Goal: Task Accomplishment & Management: Complete application form

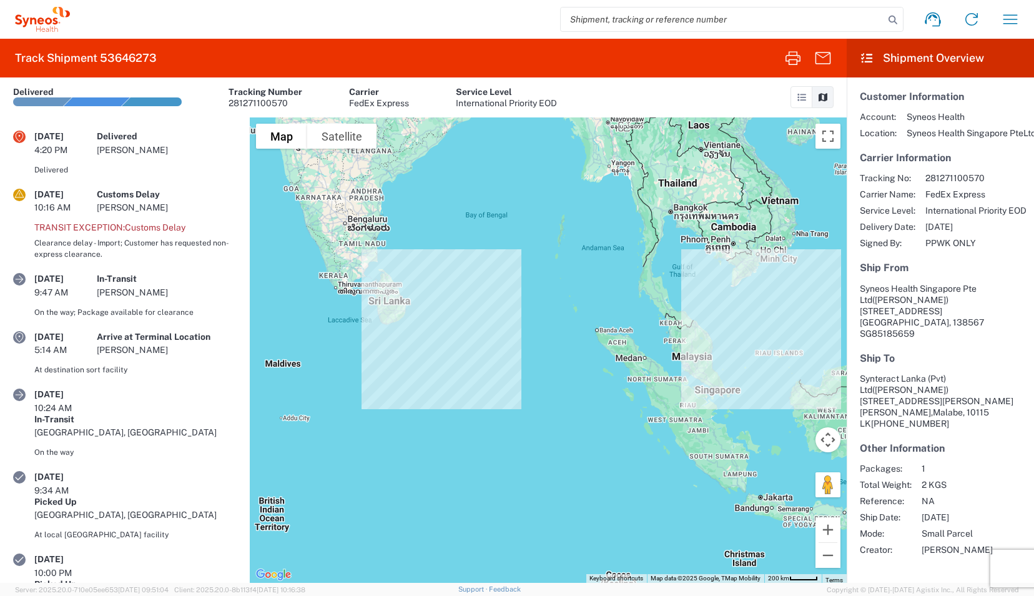
click at [696, 21] on input "search" at bounding box center [723, 19] width 324 height 24
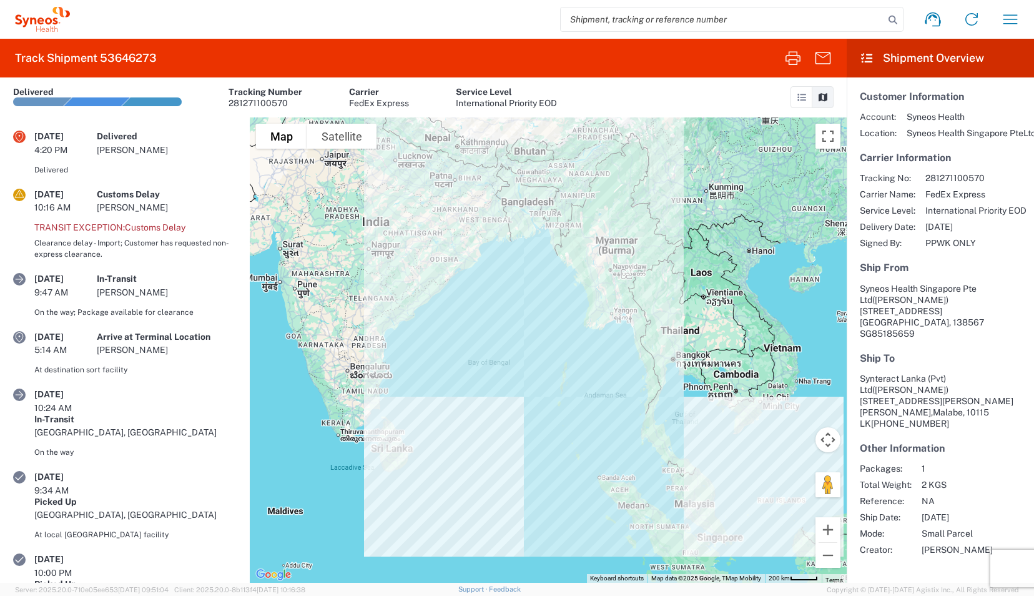
paste input "281271100570"
type input "281271100570"
click at [696, 21] on input "281271100570" at bounding box center [723, 19] width 324 height 24
click at [1012, 27] on icon "button" at bounding box center [1011, 19] width 20 height 20
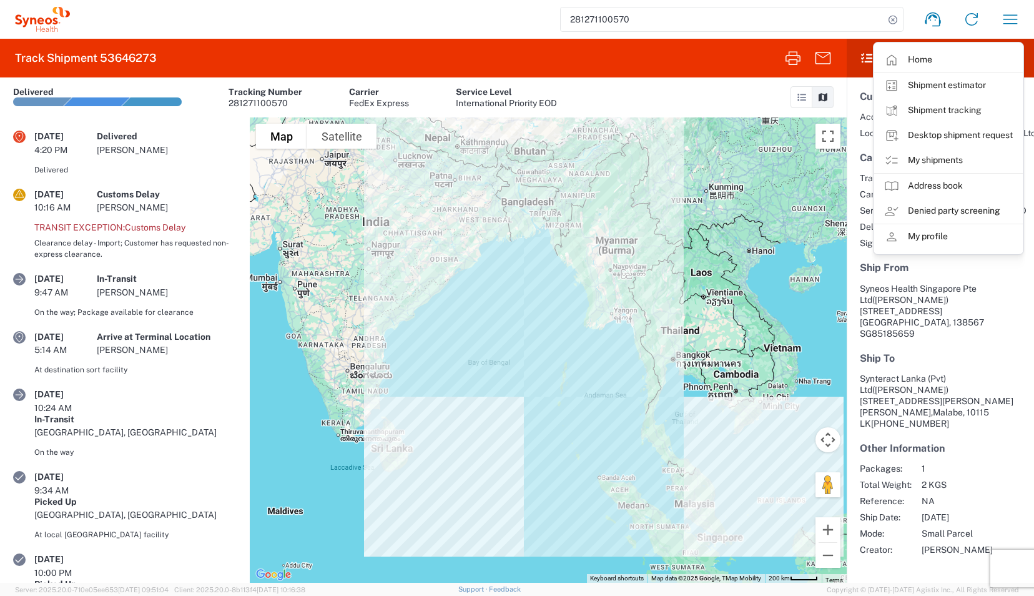
click at [440, 14] on div "281271100570 Home Shipment estimator Shipment tracking Desktop shipment request…" at bounding box center [550, 19] width 960 height 30
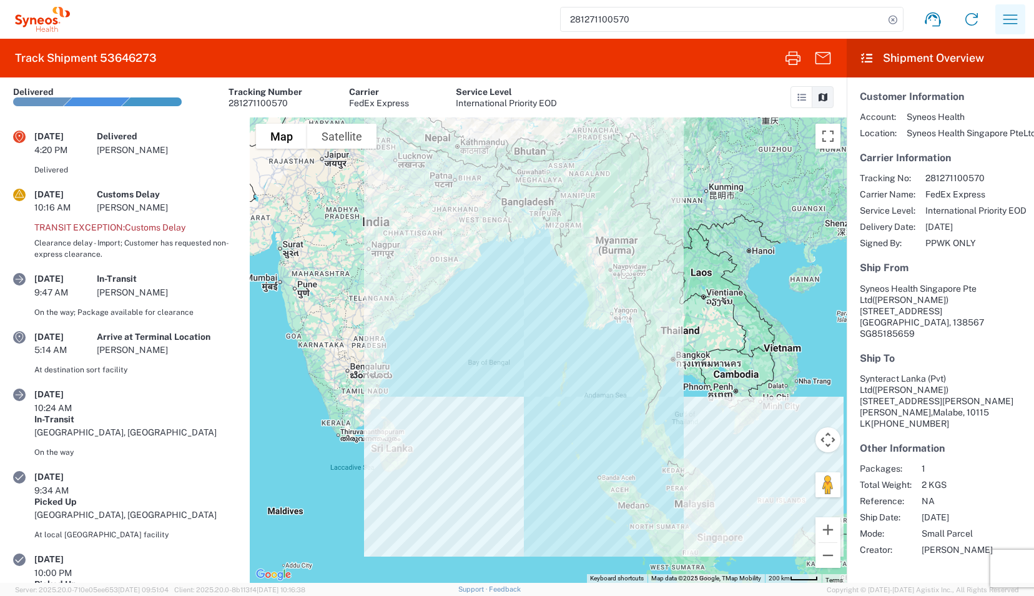
click at [1019, 26] on icon "button" at bounding box center [1011, 19] width 20 height 20
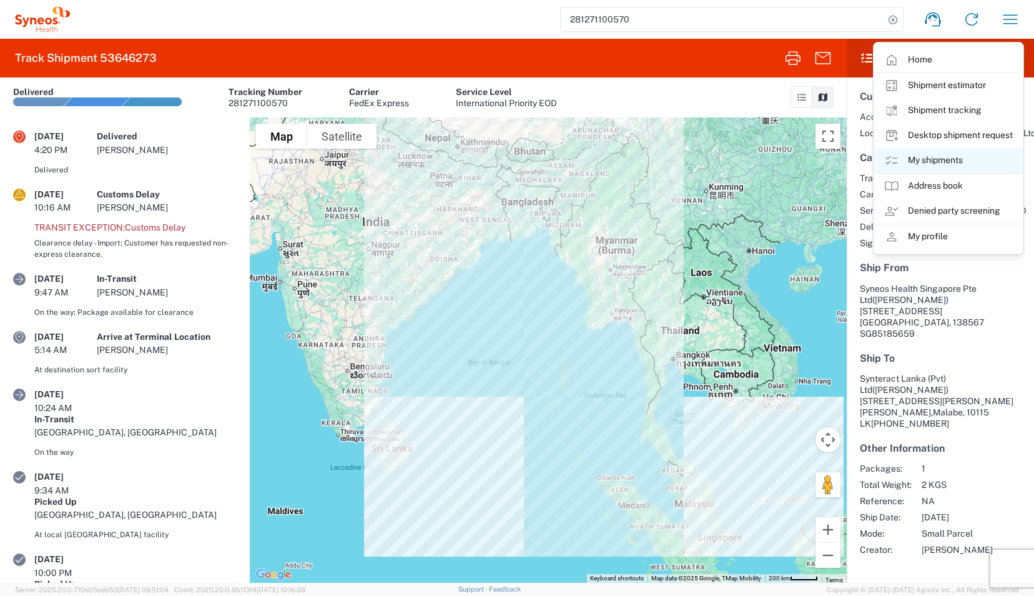
click at [950, 159] on link "My shipments" at bounding box center [949, 160] width 149 height 25
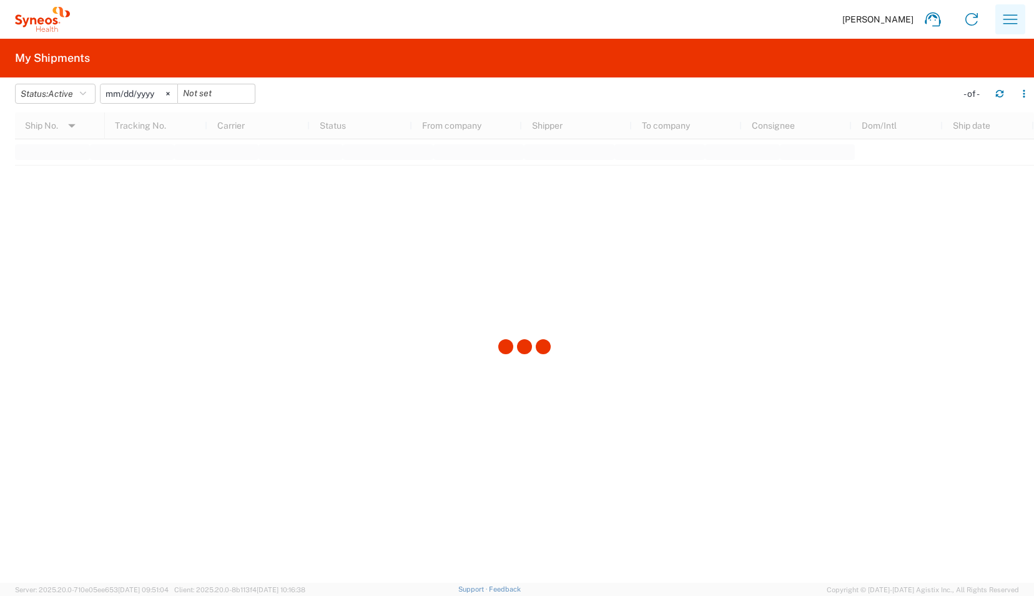
click at [1005, 14] on icon "button" at bounding box center [1011, 19] width 20 height 20
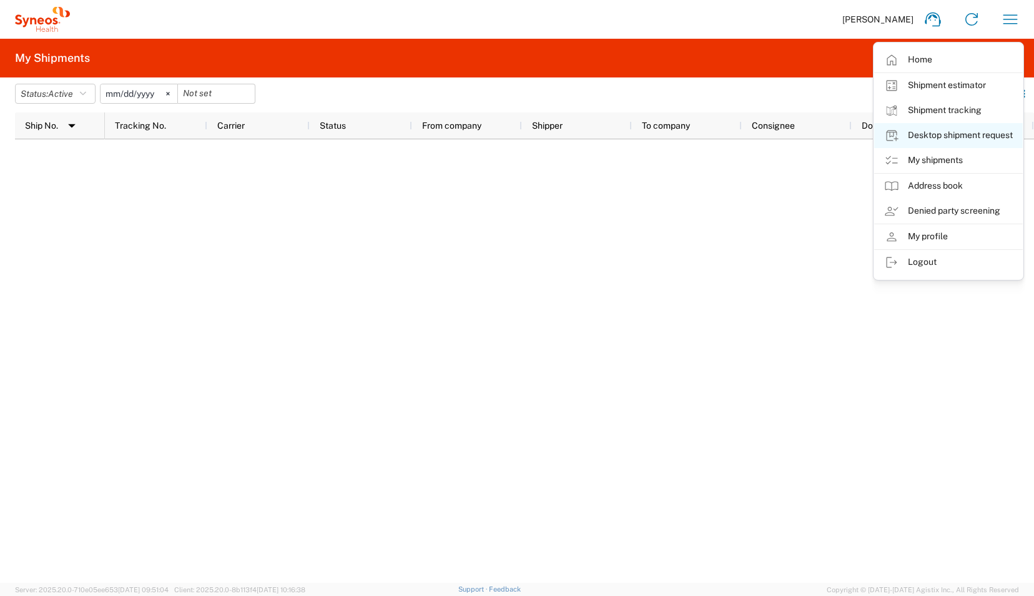
click at [938, 138] on link "Desktop shipment request" at bounding box center [949, 135] width 149 height 25
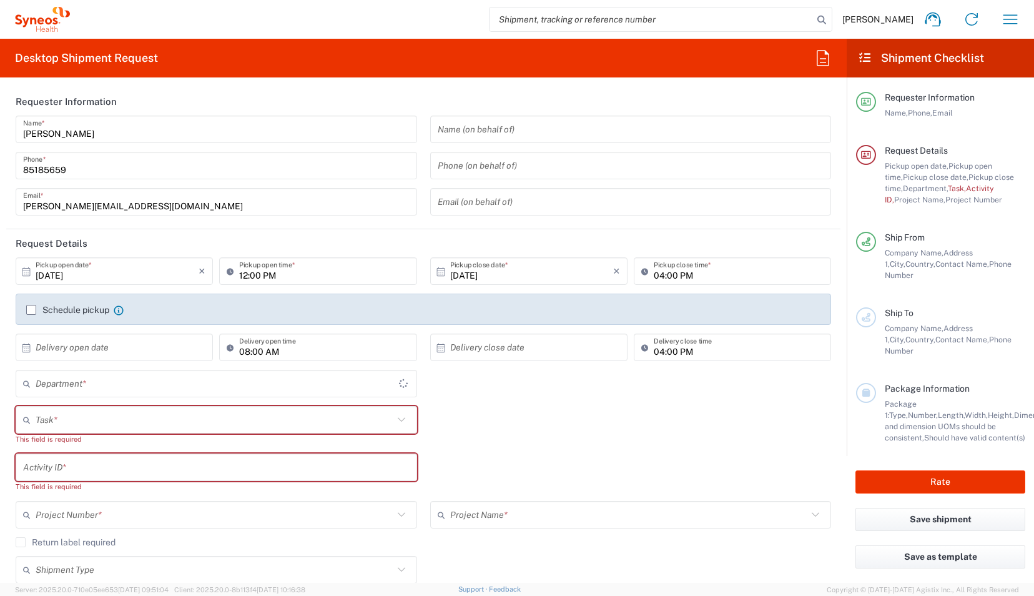
type input "4510"
type input "[GEOGRAPHIC_DATA]"
type input "Syneos Health Singapore PteLtd"
click at [199, 274] on icon "×" at bounding box center [202, 271] width 7 height 20
click at [198, 274] on div "× Pickup open date *" at bounding box center [114, 270] width 197 height 27
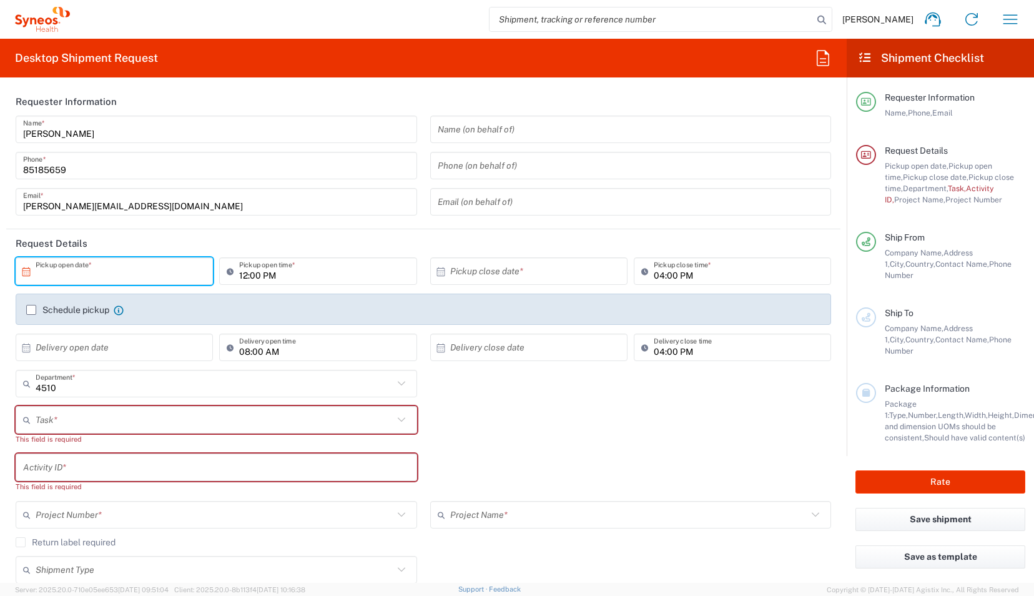
click at [59, 271] on input "text" at bounding box center [117, 271] width 163 height 22
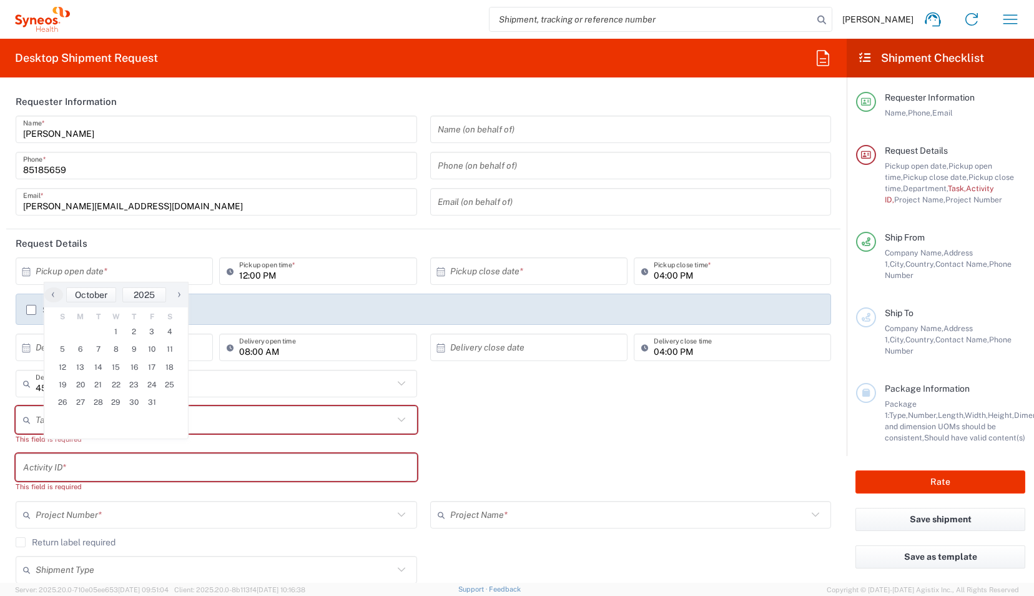
click at [26, 272] on icon at bounding box center [26, 271] width 11 height 11
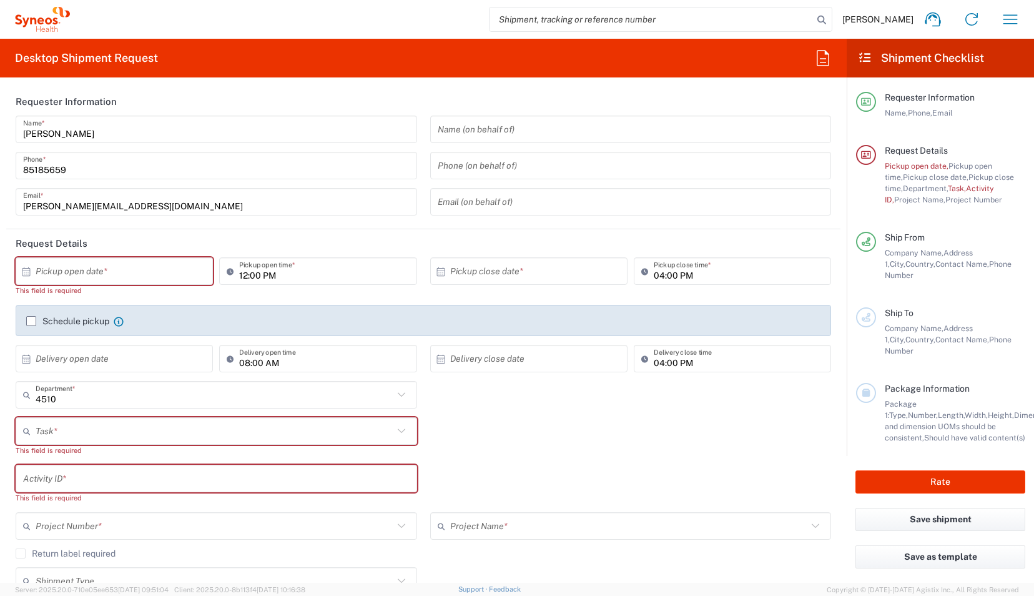
click at [22, 266] on icon at bounding box center [26, 271] width 11 height 11
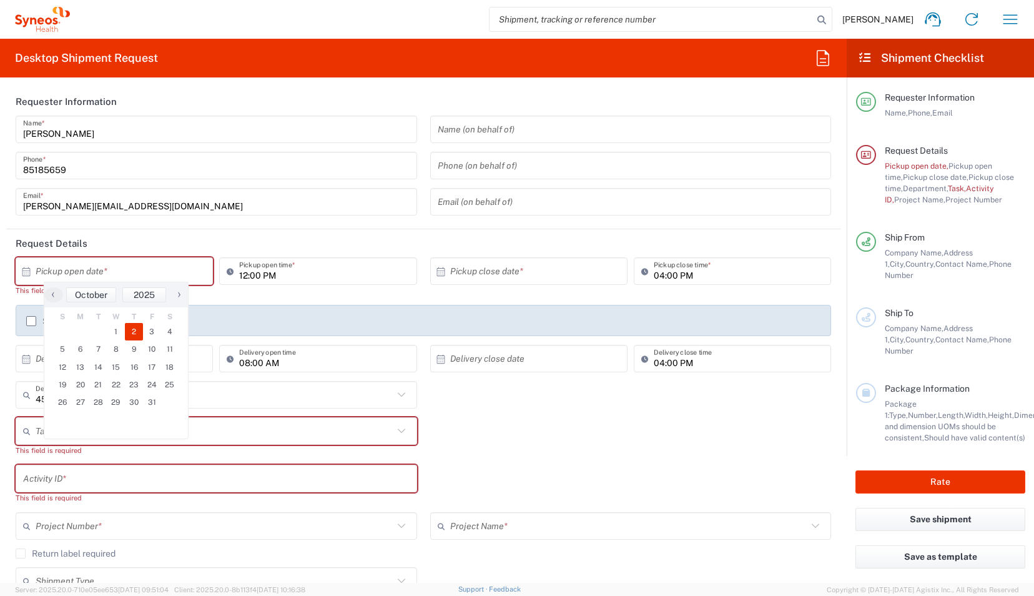
click at [131, 332] on span "2" at bounding box center [134, 331] width 18 height 17
type input "[DATE]"
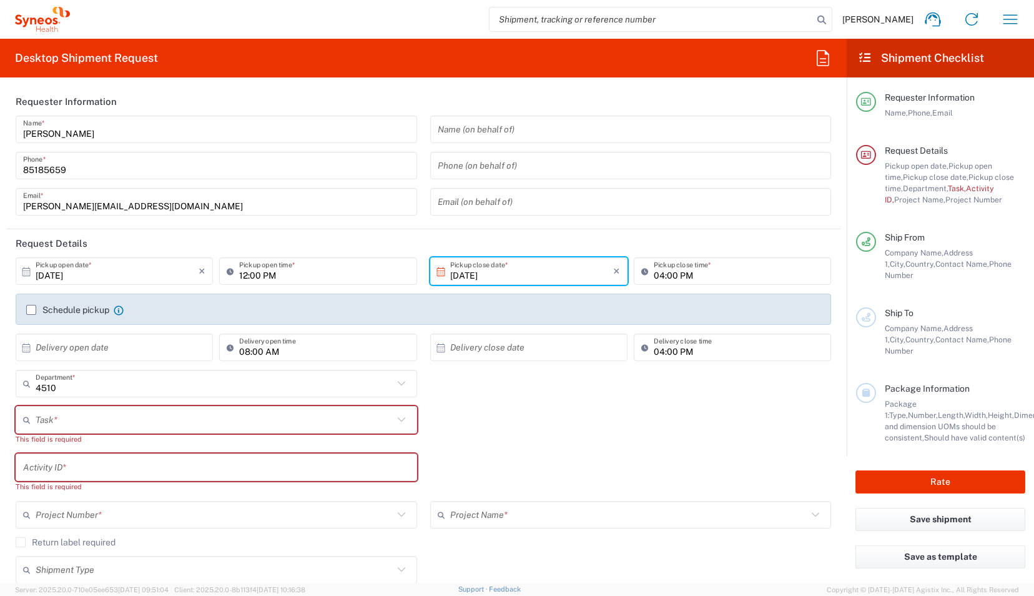
click at [34, 308] on label "Schedule pickup" at bounding box center [67, 310] width 83 height 10
click at [31, 310] on input "Schedule pickup" at bounding box center [31, 310] width 0 height 0
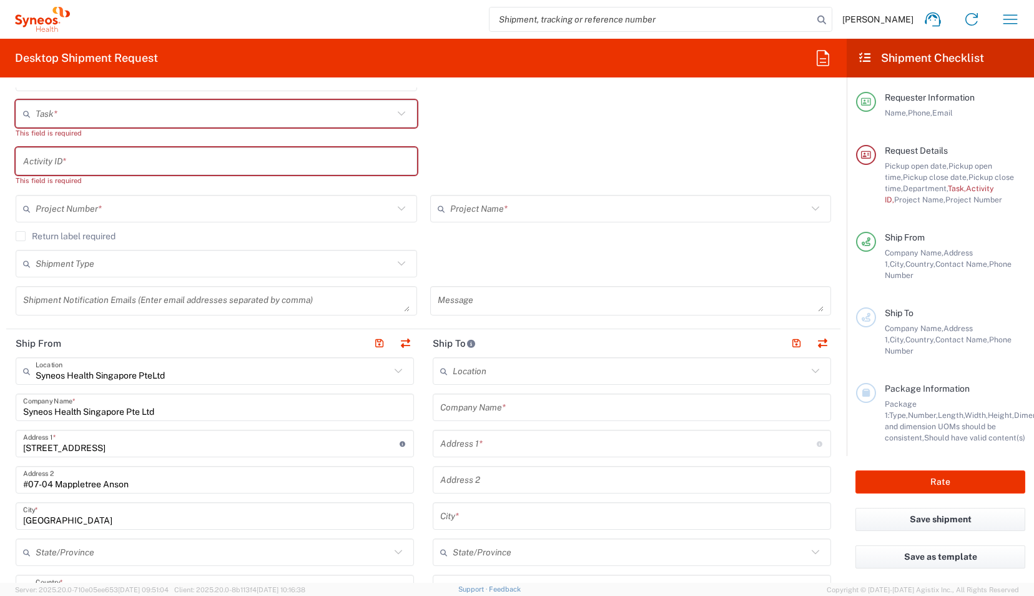
scroll to position [362, 0]
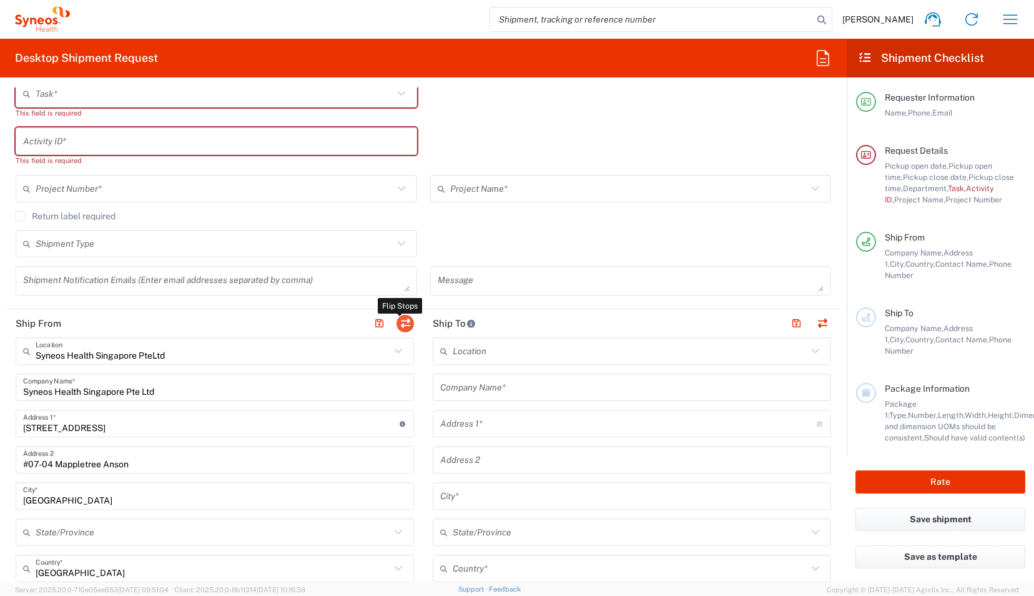
click at [405, 322] on button "button" at bounding box center [405, 323] width 17 height 17
type input "Syneos Health Singapore PteLtd"
type input "Syneos Health Singapore Pte Ltd"
type input "[STREET_ADDRESS]"
type input "#07-04 Mappletree Anson"
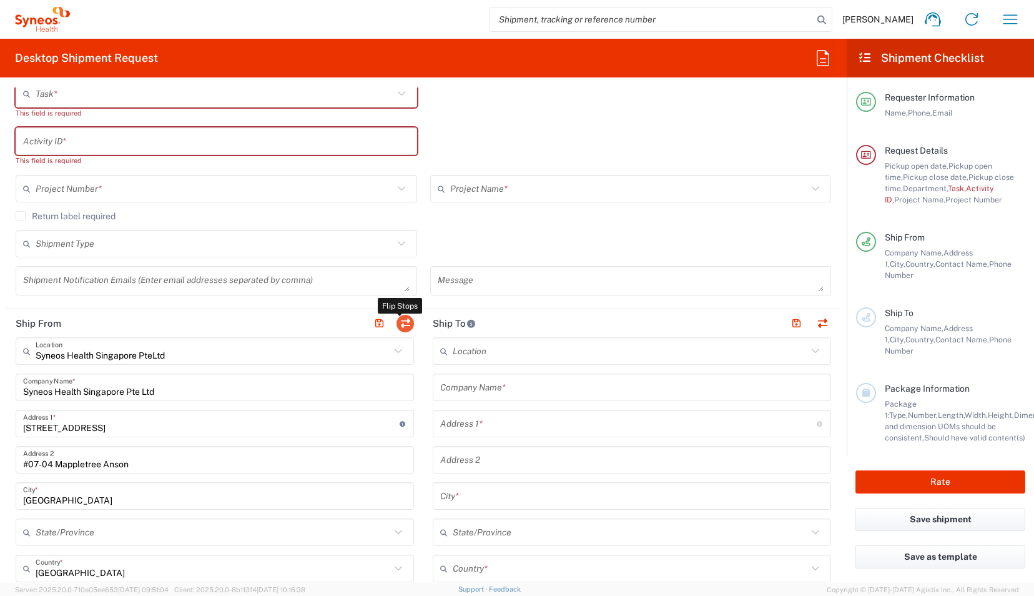
type input "[GEOGRAPHIC_DATA]"
type input "079914"
type input "[PERSON_NAME]"
type input "85185659"
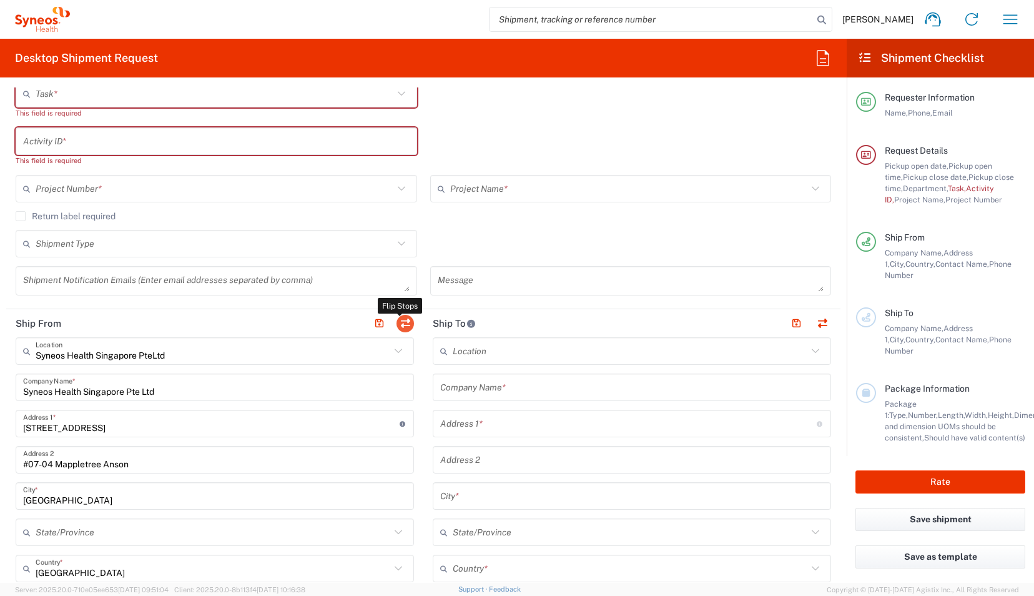
type input "[PERSON_NAME][EMAIL_ADDRESS][DOMAIN_NAME]"
type input "EORI"
type input "VAT"
type input "200804060H"
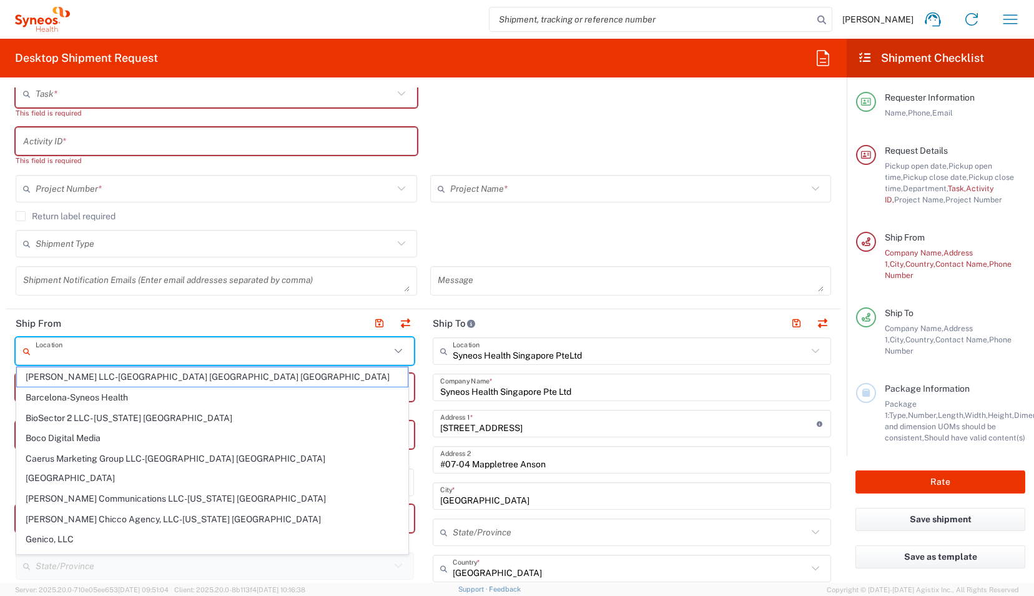
click at [90, 345] on input "text" at bounding box center [213, 351] width 355 height 22
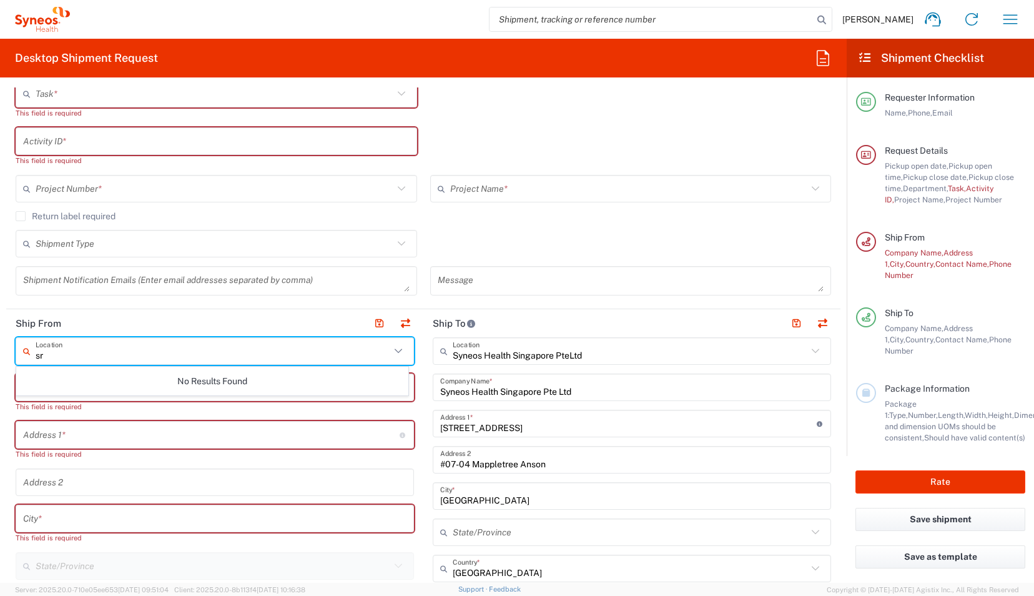
type input "s"
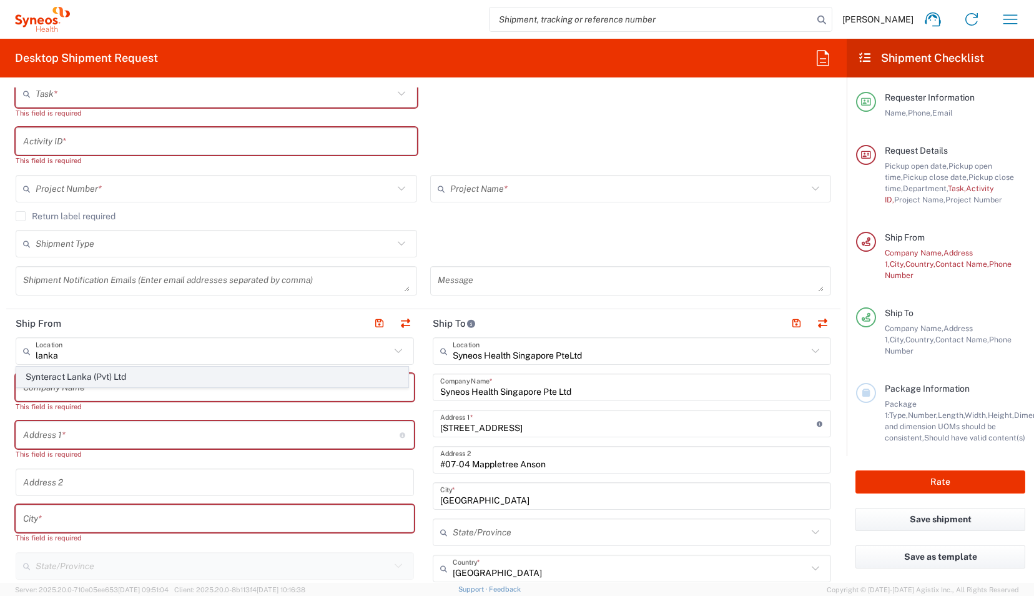
click at [92, 374] on span "Synteract Lanka (Pvt) Ltd" at bounding box center [212, 376] width 391 height 19
type input "Synteract Lanka (Pvt) Ltd"
type input "[STREET_ADDRESS]"
type input "[GEOGRAPHIC_DATA]"
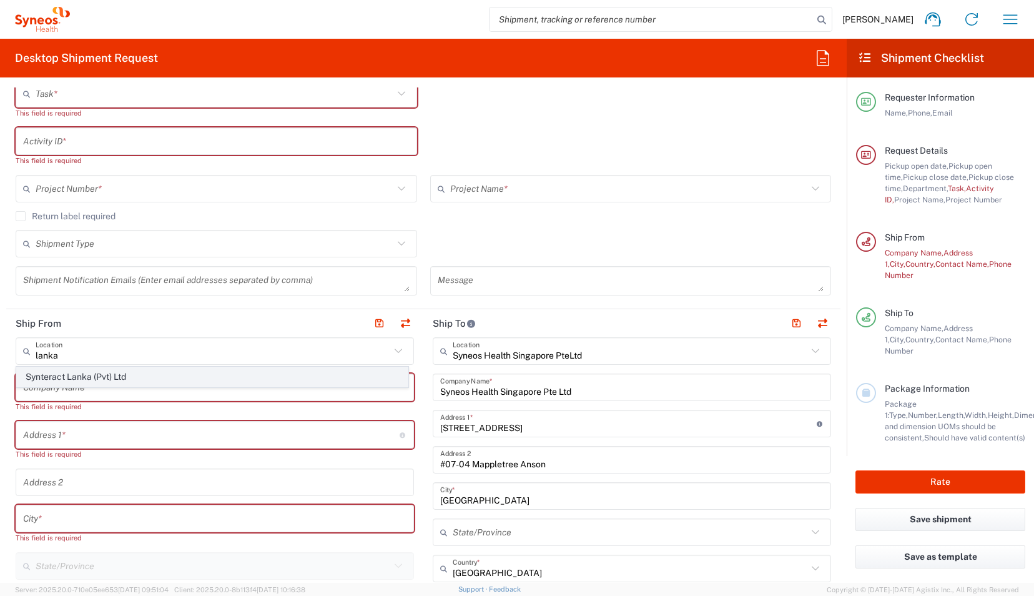
type input "[GEOGRAPHIC_DATA]"
type input "00300"
type input "Sender/Shipper"
type input "Delivery Duty Paid"
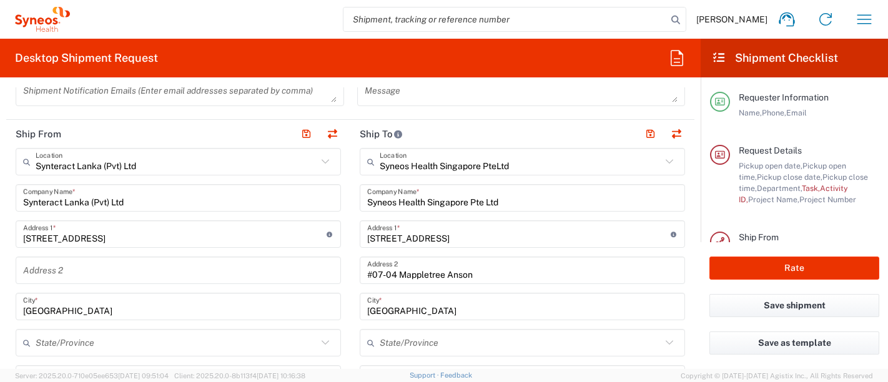
scroll to position [595, 0]
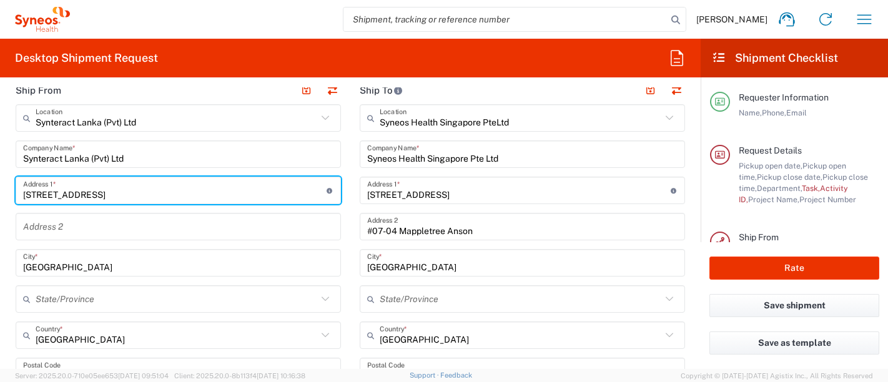
click at [134, 192] on input "[STREET_ADDRESS]" at bounding box center [175, 191] width 304 height 22
drag, startPoint x: 134, startPoint y: 192, endPoint x: -14, endPoint y: 175, distance: 148.5
click at [0, 175] on html "[PERSON_NAME] Home Shipment estimator Shipment tracking Desktop shipment reques…" at bounding box center [444, 191] width 888 height 382
type input "N"
type input "N0. 64/8 Suhada Mawatha I.Jothipala"
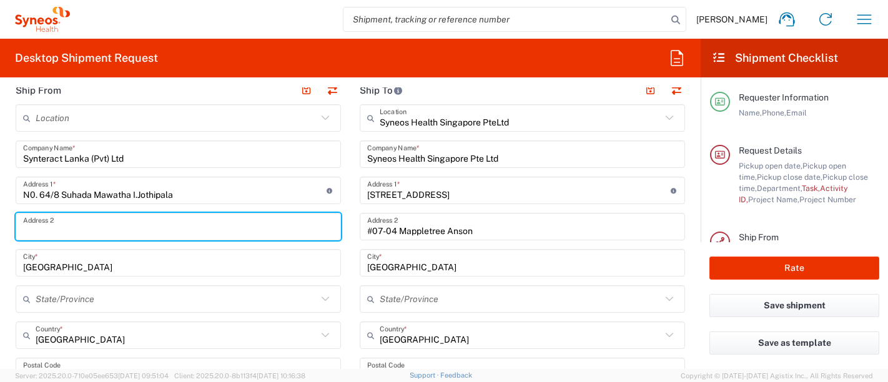
click at [75, 226] on input "text" at bounding box center [178, 227] width 310 height 22
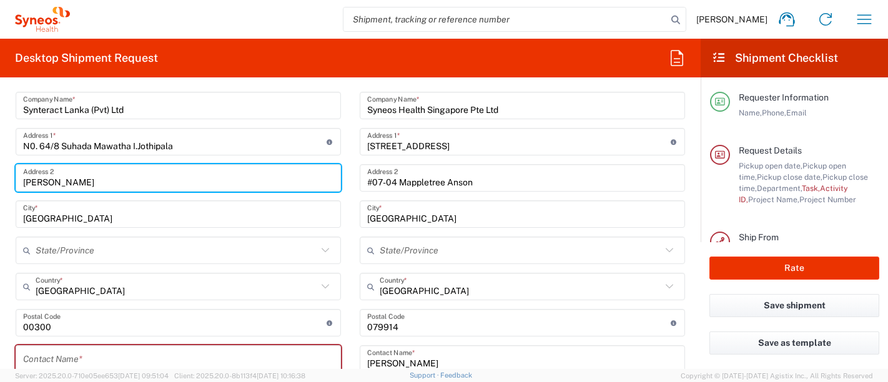
scroll to position [645, 0]
type input "[PERSON_NAME]"
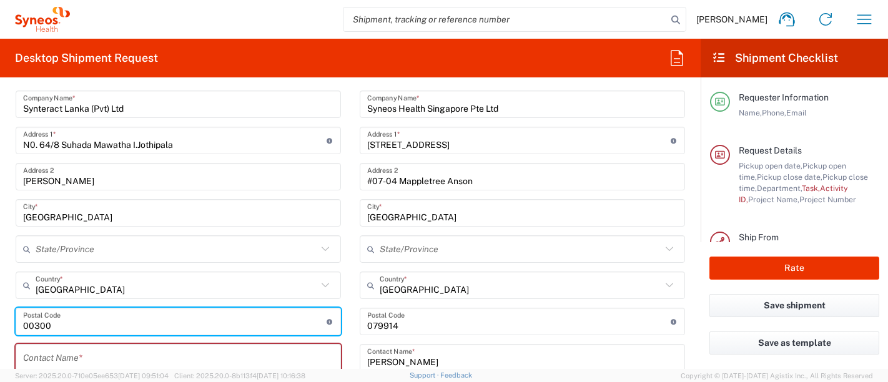
drag, startPoint x: 62, startPoint y: 326, endPoint x: 0, endPoint y: 322, distance: 62.6
click at [0, 322] on html "[PERSON_NAME] Home Shipment estimator Shipment tracking Desktop shipment reques…" at bounding box center [444, 191] width 888 height 382
type input "10115"
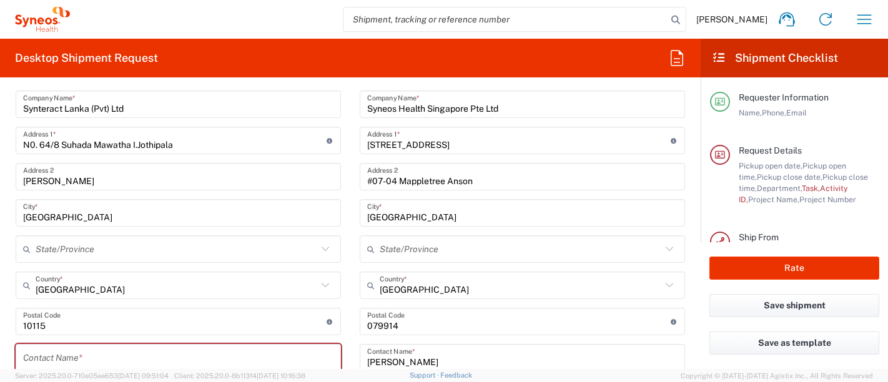
click at [6, 290] on form "Requester Information [PERSON_NAME] Name * [PHONE_NUMBER] Phone * [PERSON_NAME]…" at bounding box center [350, 228] width 701 height 282
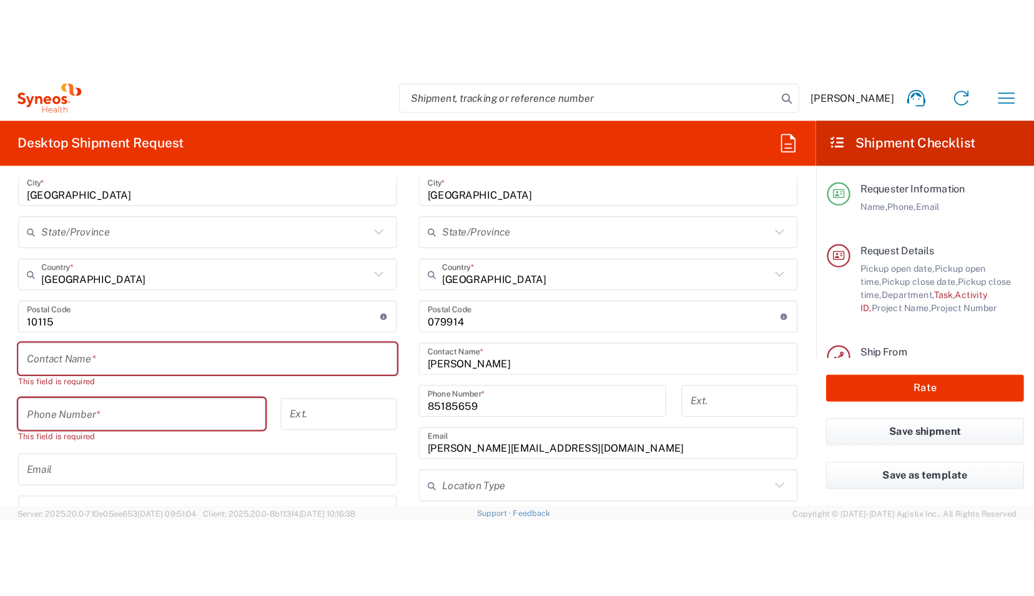
scroll to position [824, 0]
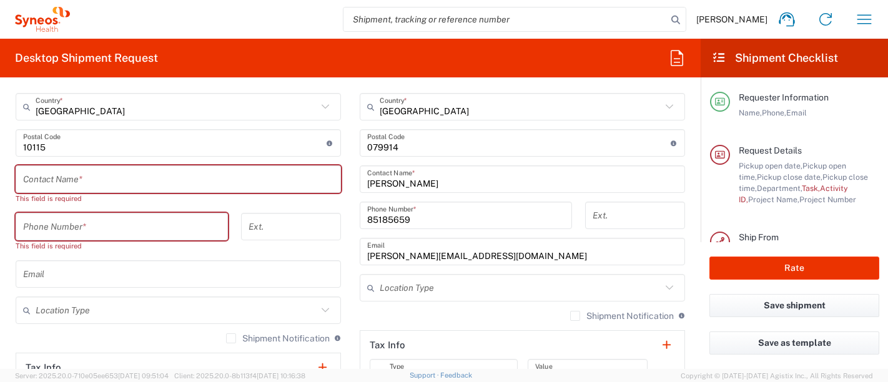
click at [57, 279] on input "text" at bounding box center [178, 275] width 310 height 22
paste input "[PERSON_NAME][EMAIL_ADDRESS][PERSON_NAME][DOMAIN_NAME]"
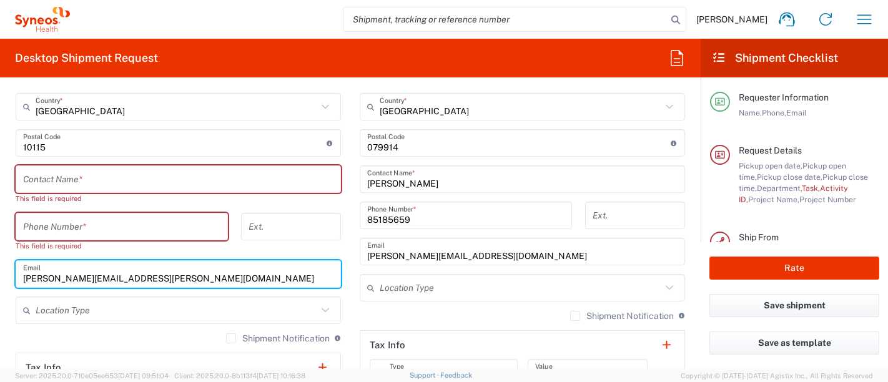
type input "[PERSON_NAME][EMAIL_ADDRESS][PERSON_NAME][DOMAIN_NAME]"
click at [53, 182] on input "text" at bounding box center [178, 180] width 310 height 22
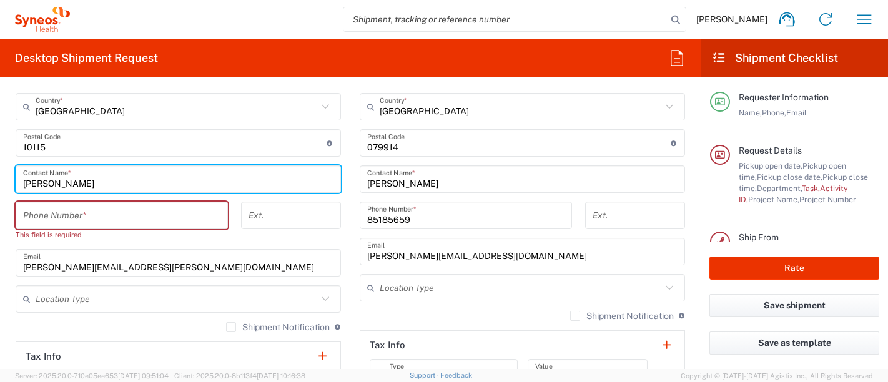
type input "[PERSON_NAME]"
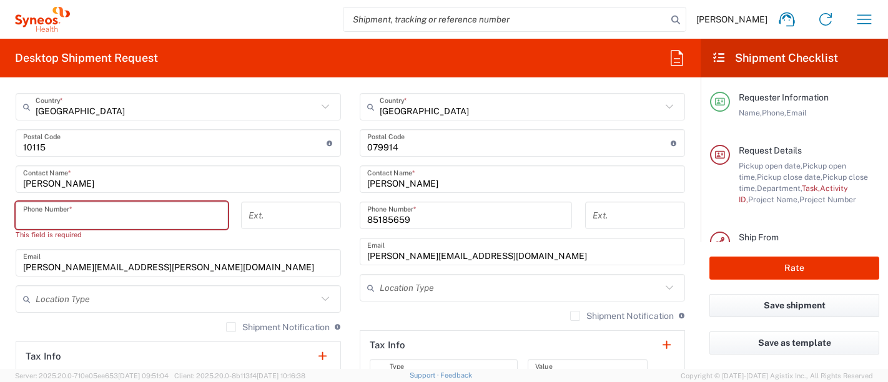
click at [117, 218] on input "tel" at bounding box center [121, 216] width 197 height 22
paste input "[PHONE_NUMBER]"
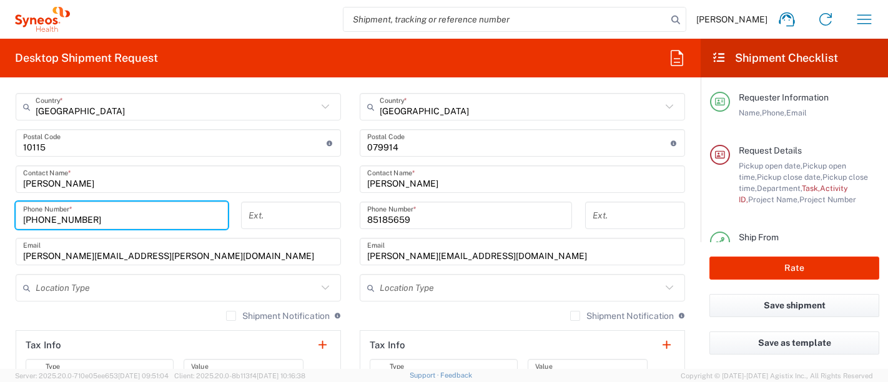
type input "[PHONE_NUMBER]"
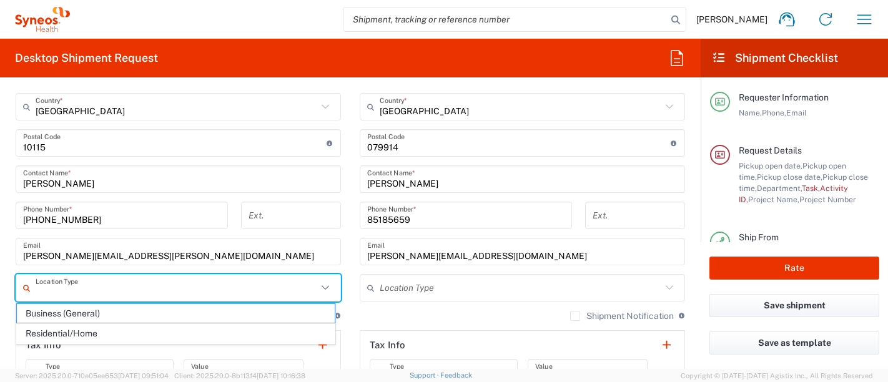
click at [239, 290] on input "text" at bounding box center [177, 288] width 282 height 22
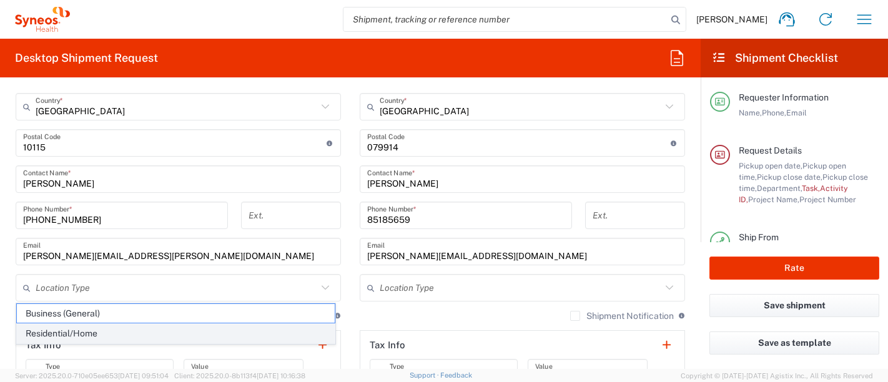
click at [122, 334] on span "Residential/Home" at bounding box center [176, 333] width 318 height 19
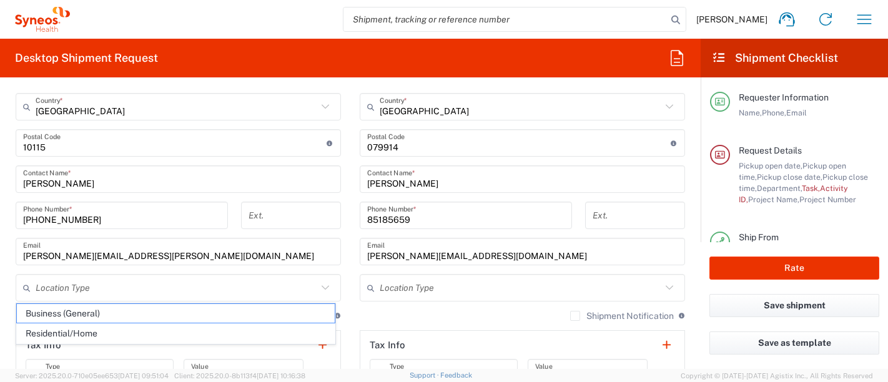
type input "Residential/Home"
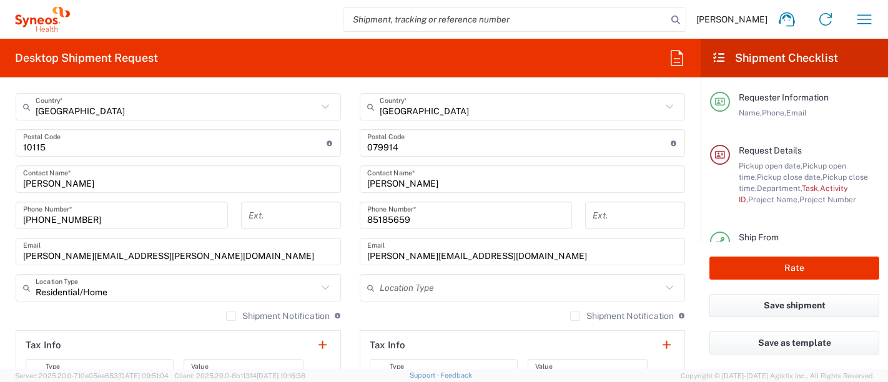
click at [234, 319] on label "Shipment Notification" at bounding box center [278, 316] width 104 height 10
click at [231, 316] on input "Shipment Notification" at bounding box center [231, 316] width 0 height 0
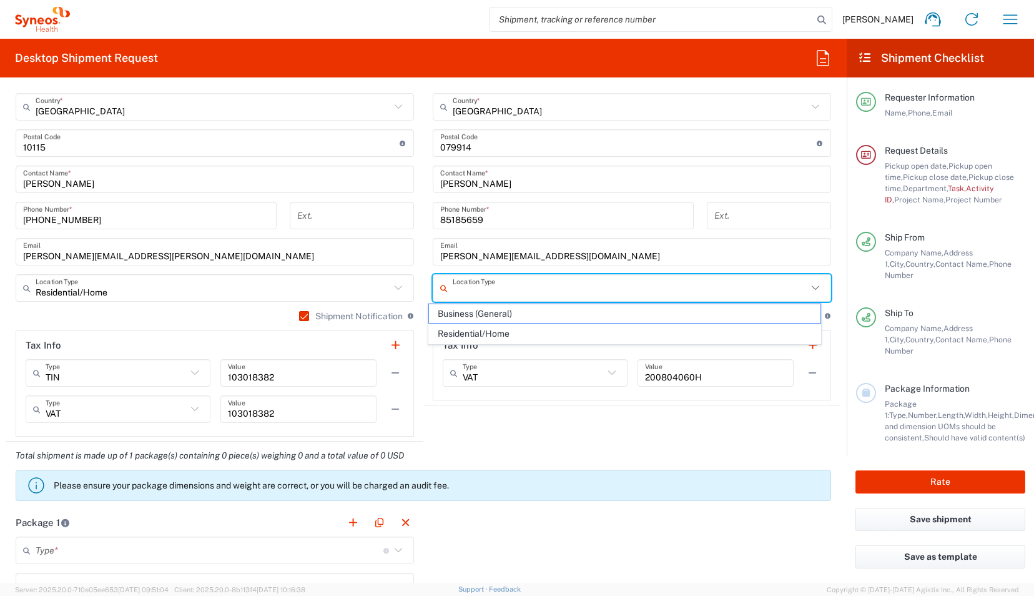
click at [778, 281] on input "text" at bounding box center [630, 288] width 355 height 22
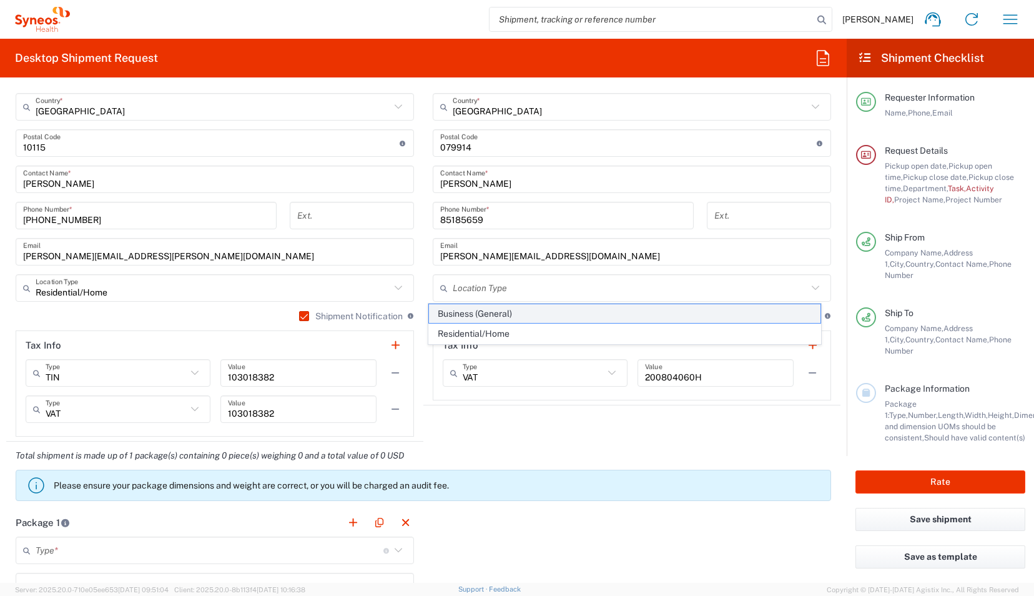
click at [578, 314] on span "Business (General)" at bounding box center [624, 313] width 391 height 19
type input "Business (General)"
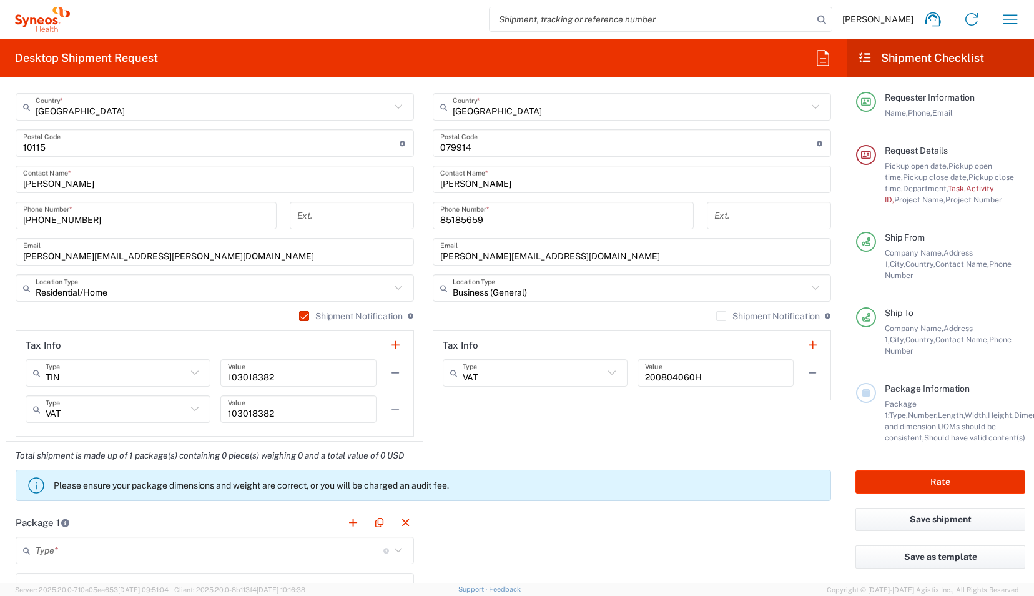
click at [717, 317] on label "Shipment Notification" at bounding box center [769, 316] width 104 height 10
click at [722, 316] on input "Shipment Notification" at bounding box center [722, 316] width 0 height 0
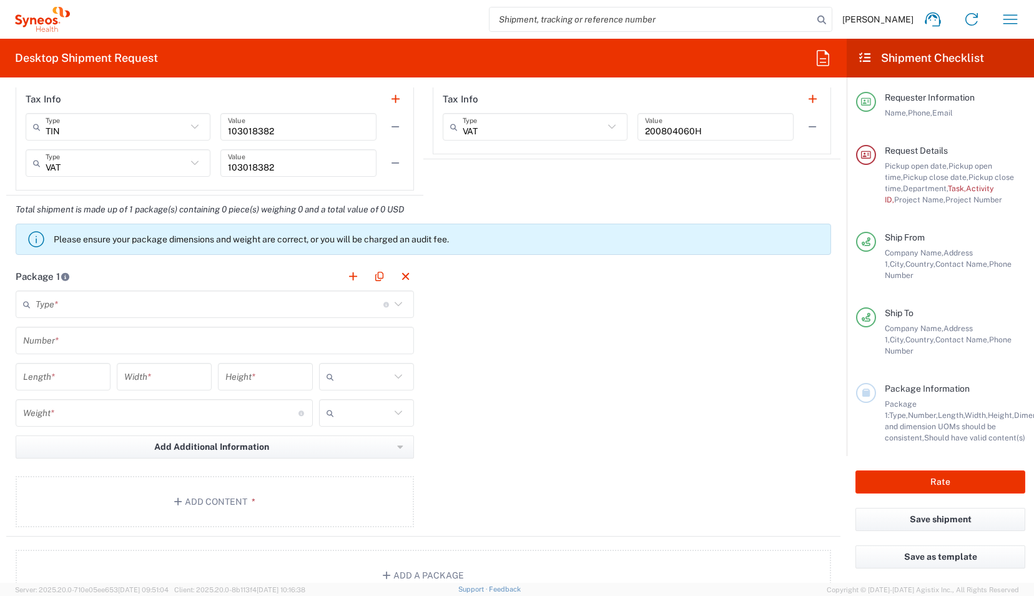
scroll to position [1092, 0]
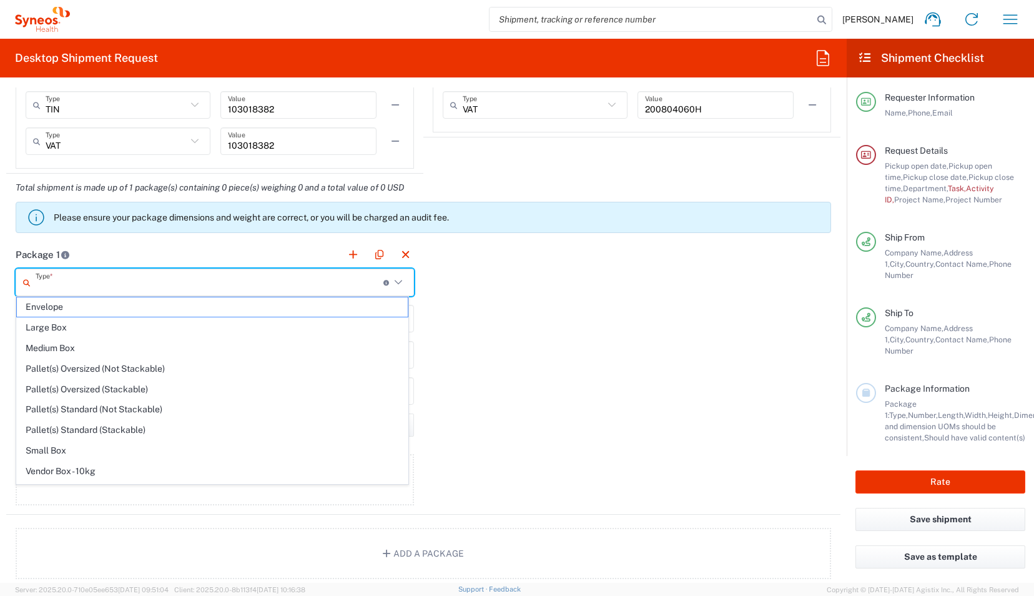
click at [201, 284] on input "text" at bounding box center [210, 283] width 348 height 22
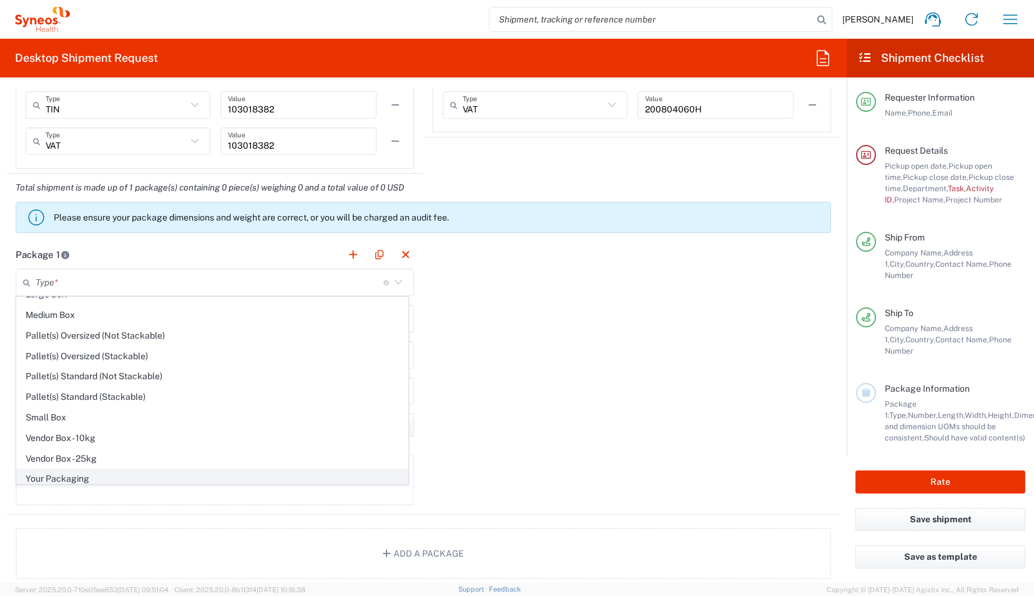
click at [89, 472] on span "Your Packaging" at bounding box center [212, 478] width 391 height 19
type input "Your Packaging"
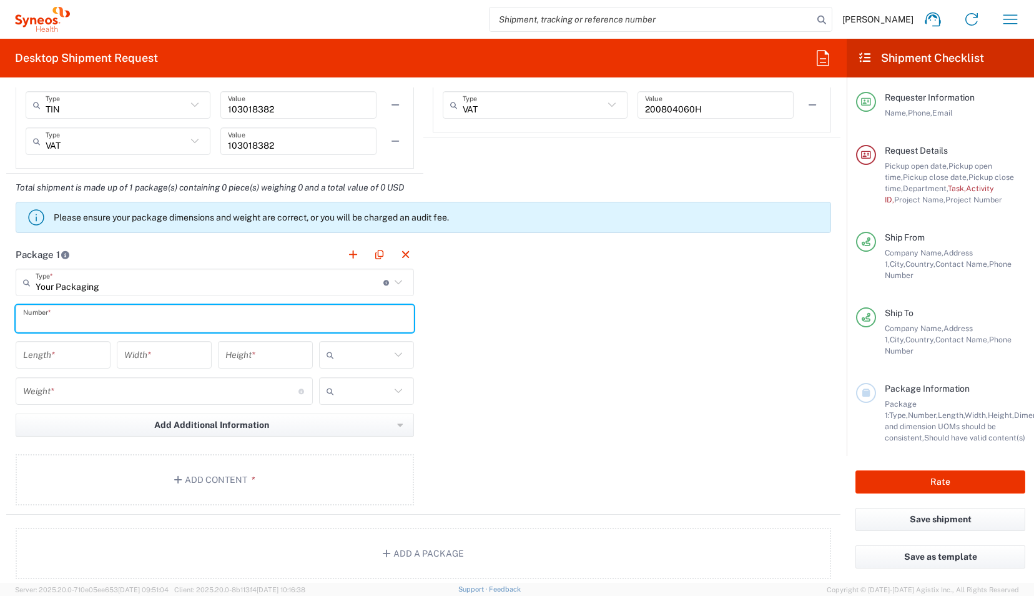
click at [144, 312] on input "text" at bounding box center [215, 319] width 384 height 22
type input "1"
click at [390, 352] on icon at bounding box center [398, 355] width 16 height 16
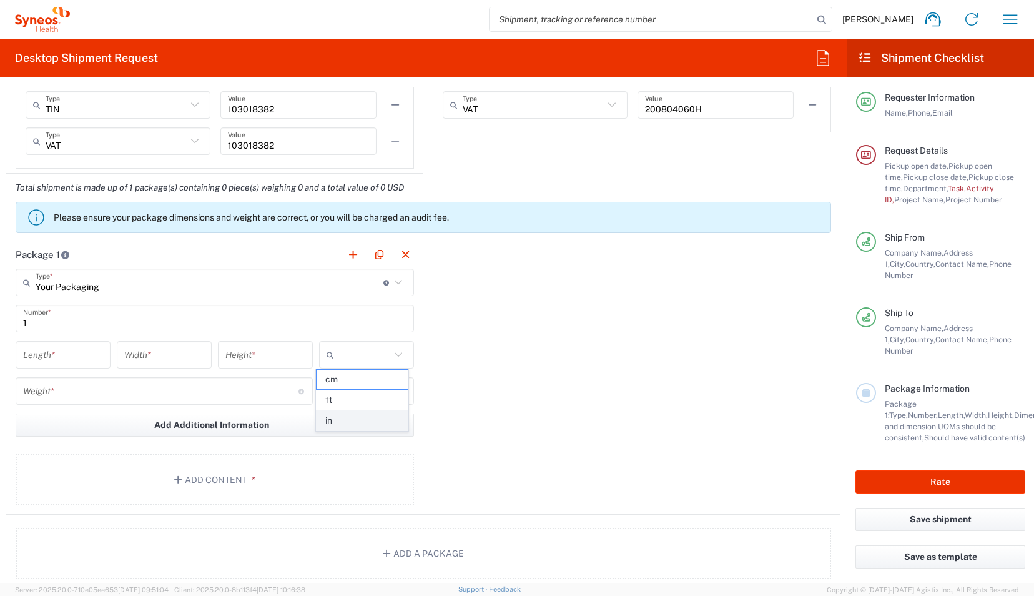
click at [337, 422] on span "in" at bounding box center [362, 420] width 91 height 19
type input "in"
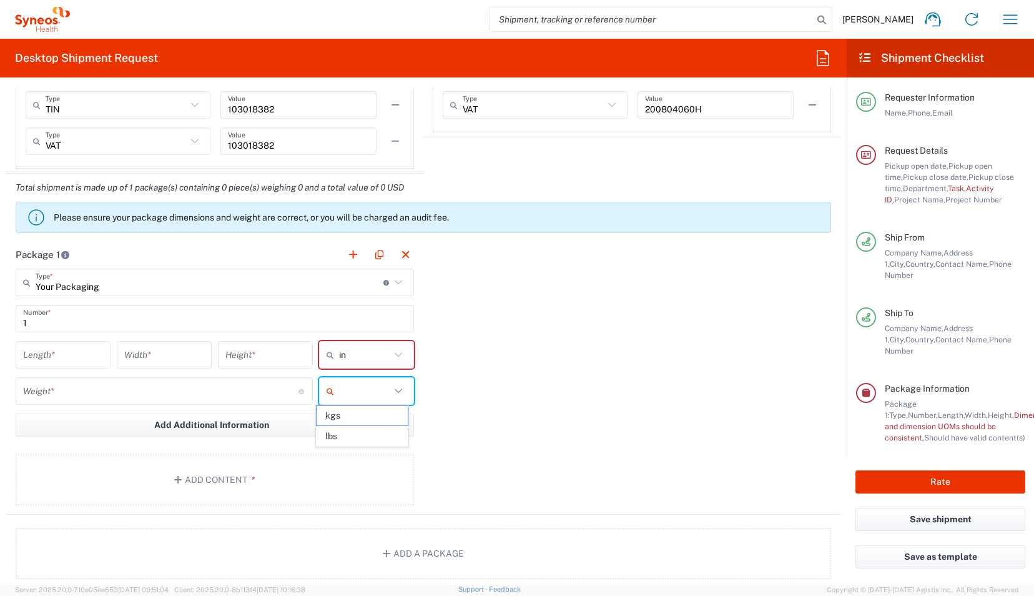
click at [377, 389] on input "text" at bounding box center [364, 391] width 51 height 20
click at [350, 416] on span "kgs" at bounding box center [362, 415] width 91 height 19
type input "kgs"
click at [394, 359] on icon at bounding box center [398, 355] width 16 height 16
click at [342, 397] on span "cm" at bounding box center [362, 399] width 91 height 19
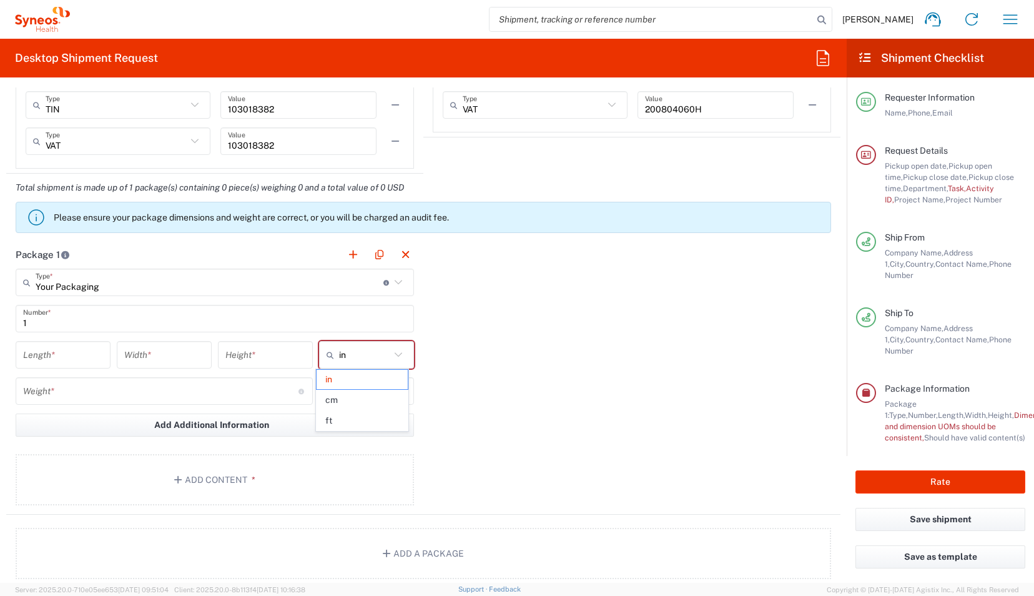
type input "cm"
click at [79, 349] on input "number" at bounding box center [63, 355] width 80 height 22
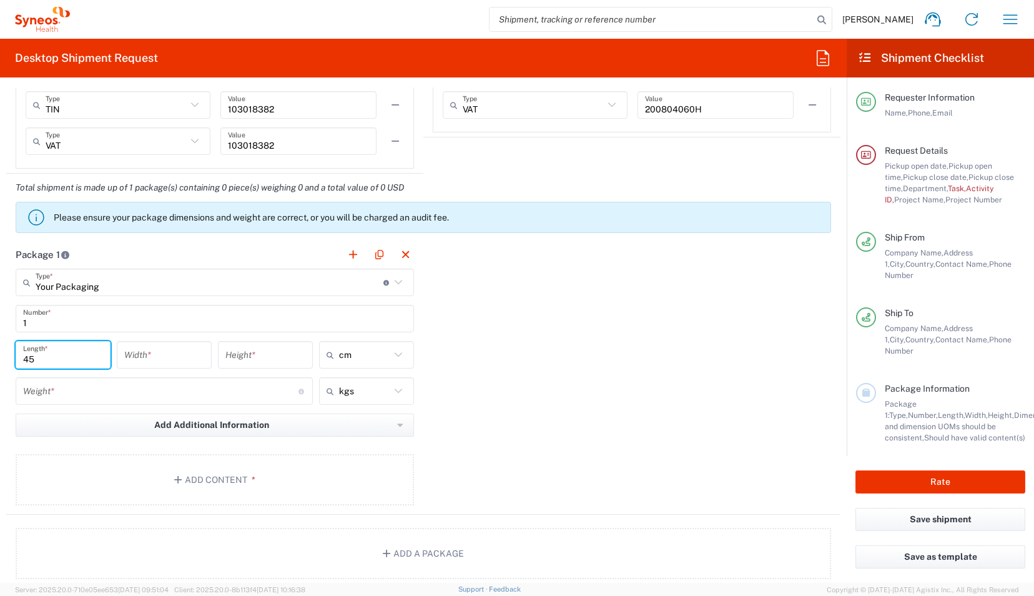
type input "45"
click at [164, 352] on input "number" at bounding box center [164, 355] width 80 height 22
type input "30"
click at [256, 352] on input "number" at bounding box center [266, 355] width 80 height 22
type input "8"
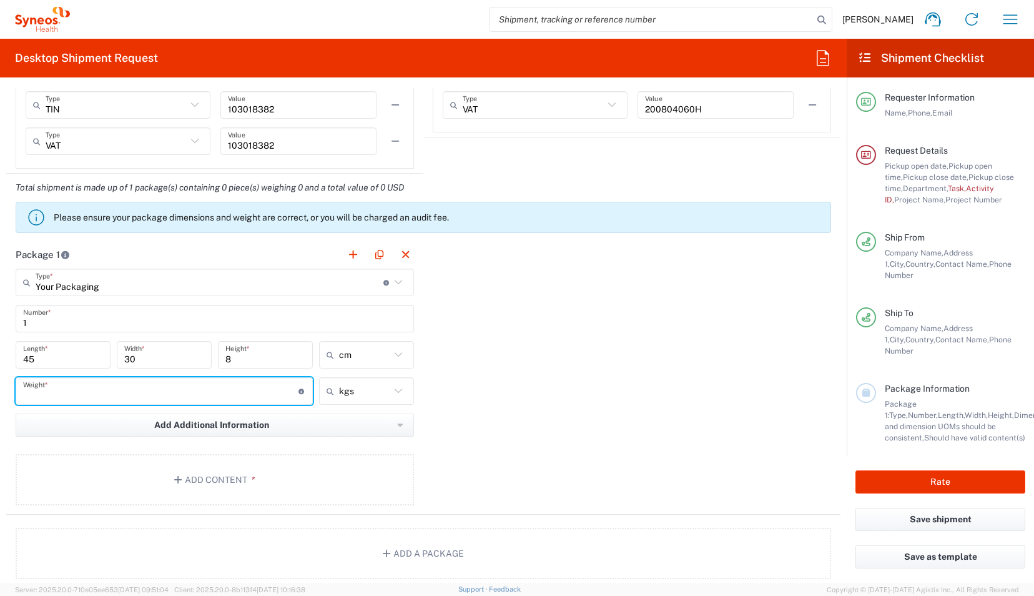
click at [86, 387] on input "number" at bounding box center [160, 391] width 275 height 22
type input "2.5"
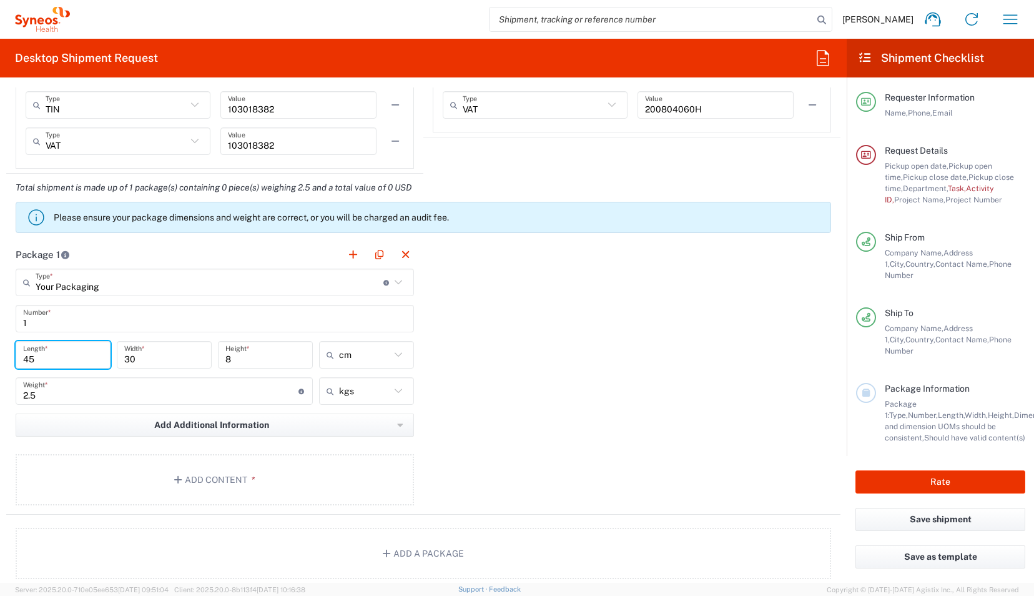
click at [39, 357] on input "45" at bounding box center [63, 355] width 80 height 22
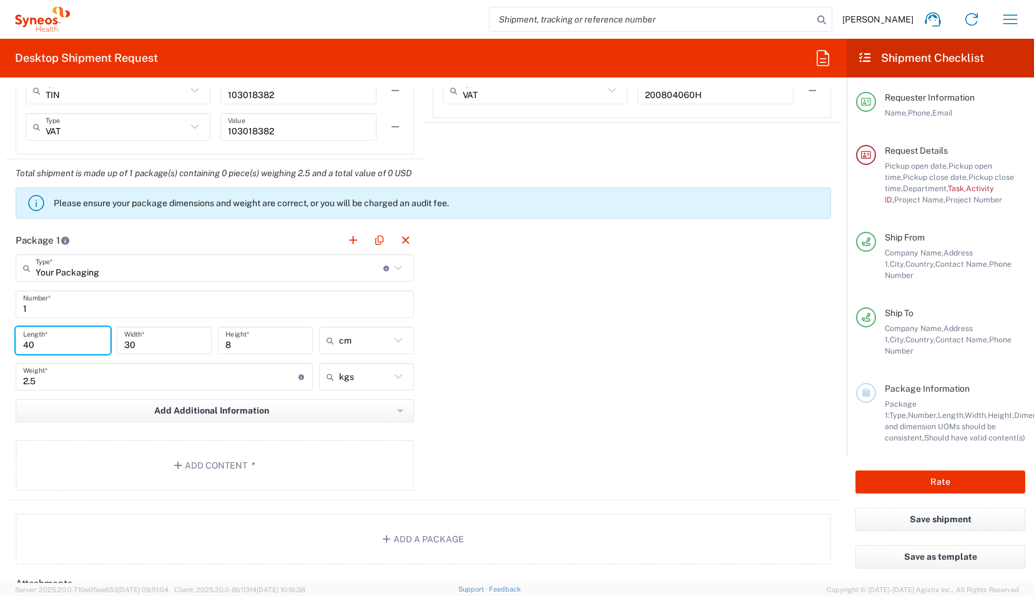
scroll to position [1107, 0]
type input "40"
click at [172, 340] on input "30" at bounding box center [164, 340] width 80 height 22
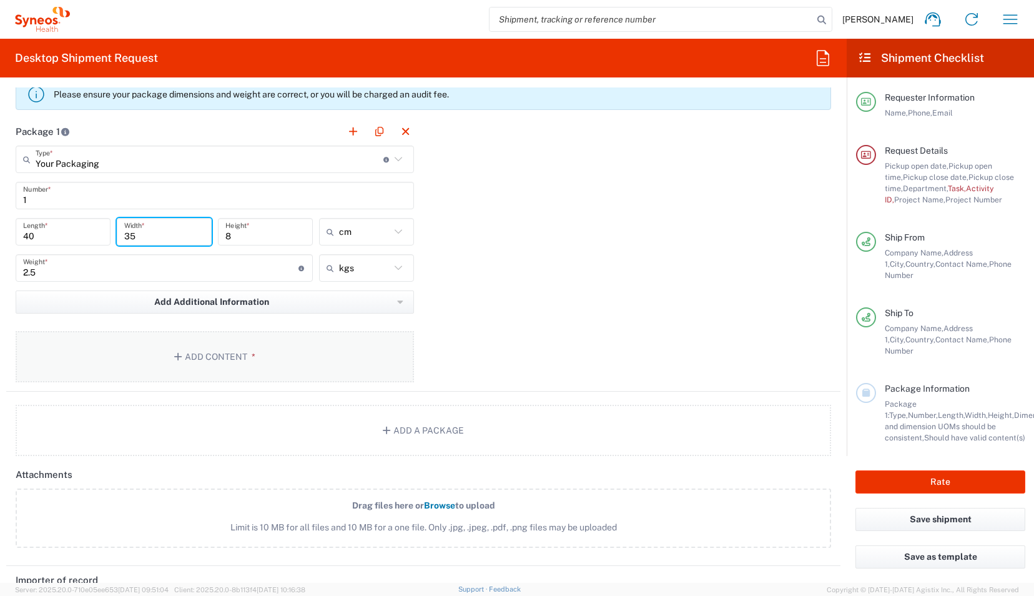
type input "35"
click at [216, 350] on button "Add Content *" at bounding box center [215, 356] width 399 height 51
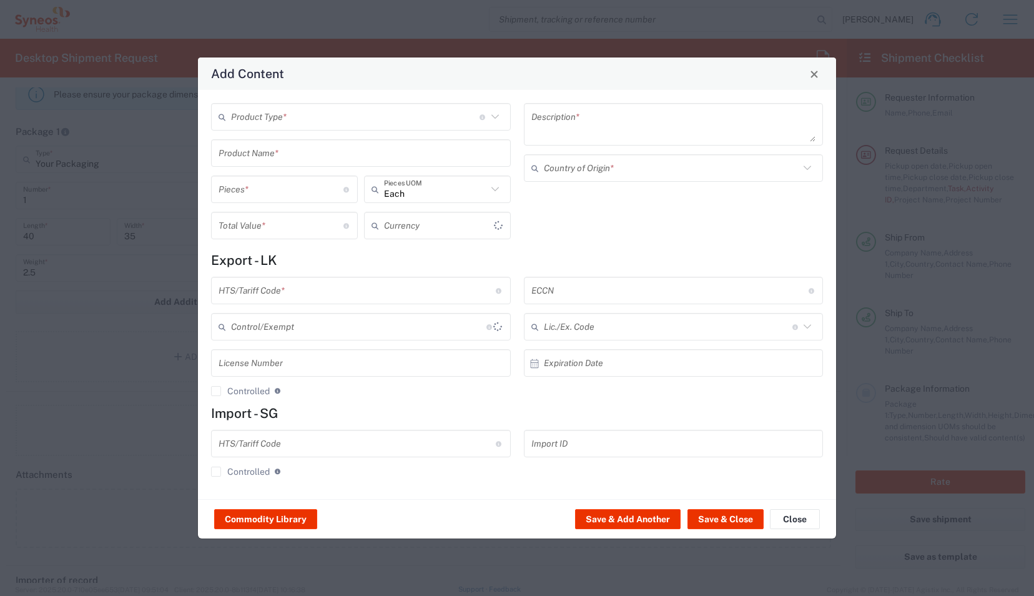
type input "US Dollar"
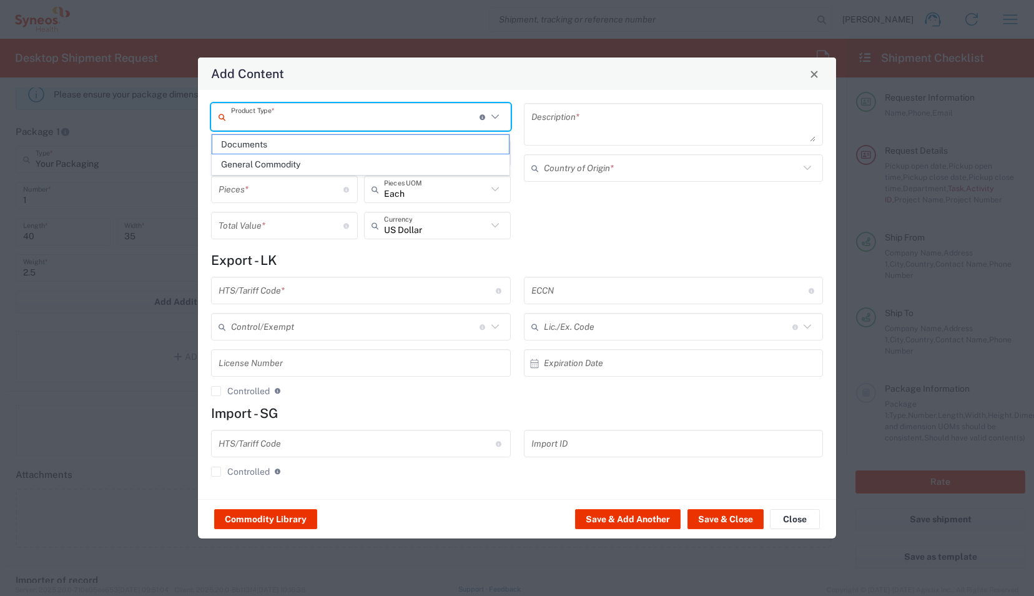
click at [290, 116] on input "text" at bounding box center [355, 117] width 249 height 22
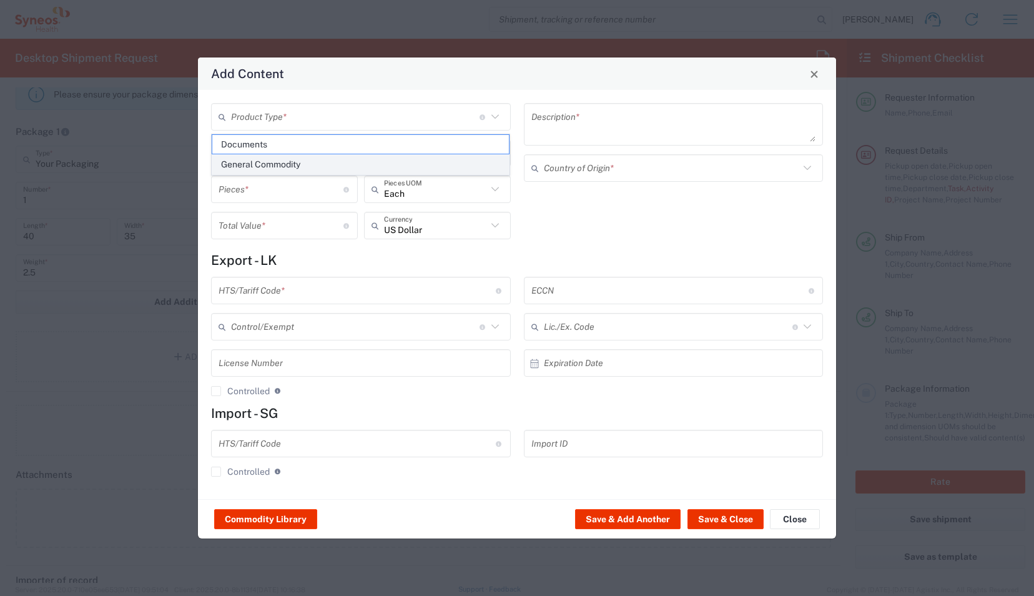
click at [287, 166] on span "General Commodity" at bounding box center [360, 164] width 297 height 19
type input "General Commodity"
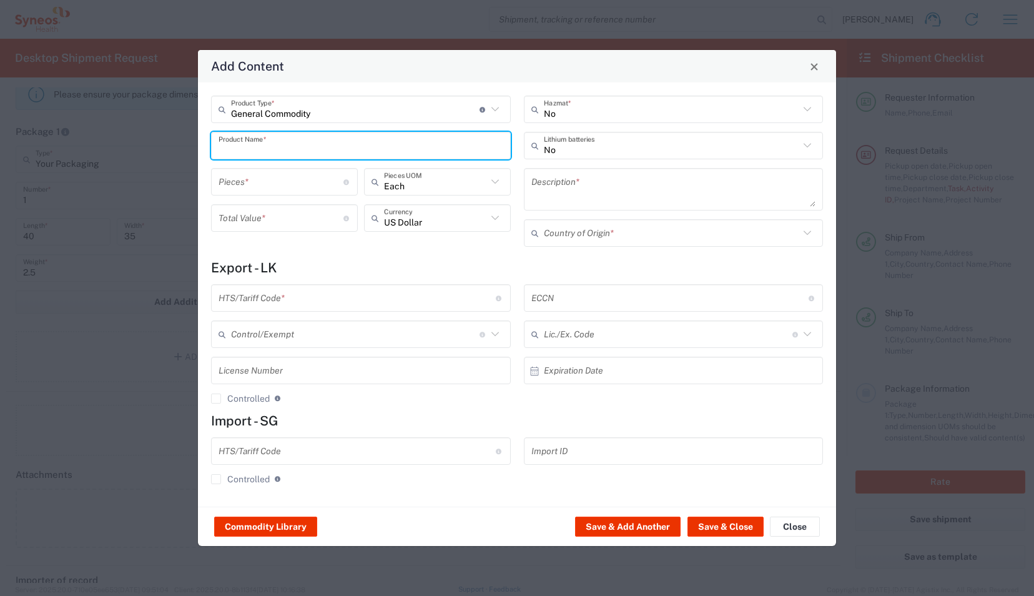
click at [260, 150] on input "text" at bounding box center [361, 146] width 285 height 22
type input "t"
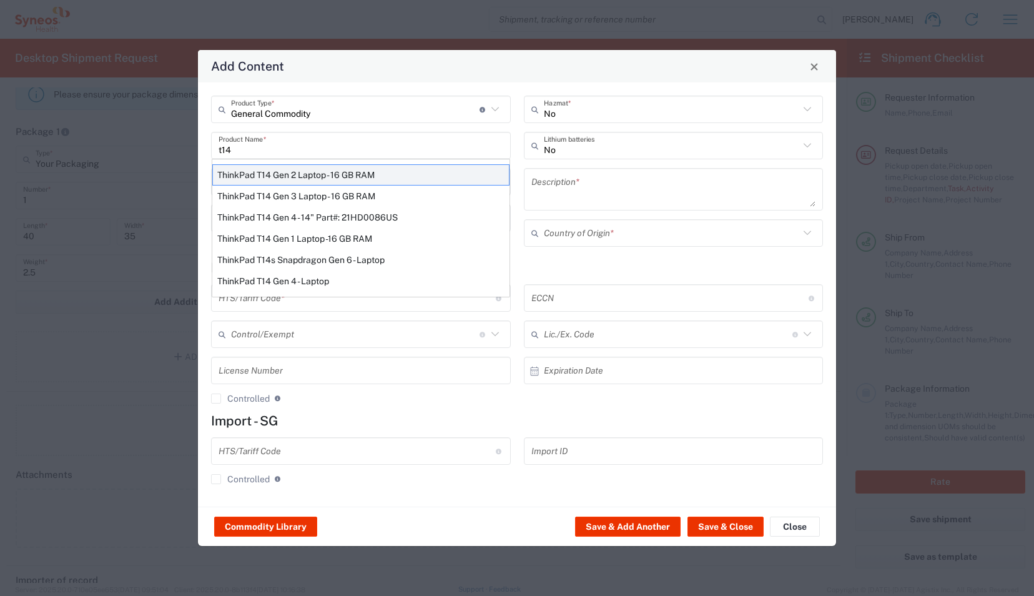
click at [269, 171] on div "ThinkPad T14 Gen 2 Laptop - 16 GB RAM" at bounding box center [360, 174] width 297 height 21
type input "ThinkPad T14 Gen 2 Laptop - 16 GB RAM"
type input "1"
type textarea "Intel Core i7-1156G7 vProÂ® Processor - 14"- 16 GB RAM - 512 GB SSD"
type input "[GEOGRAPHIC_DATA]"
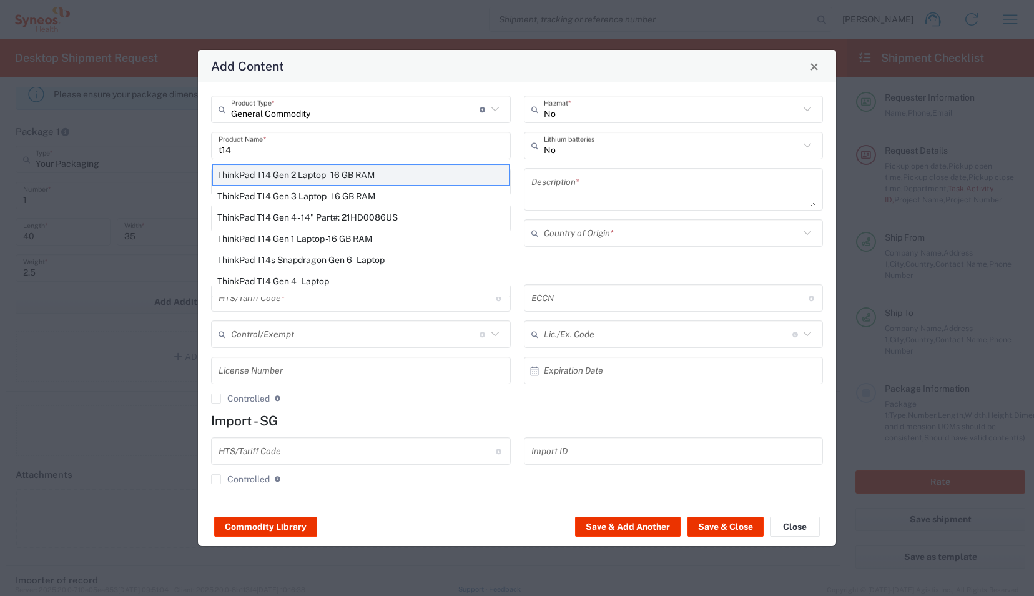
type input "8471300100"
type input "BIS"
type input "5A992.c"
type input "Yes"
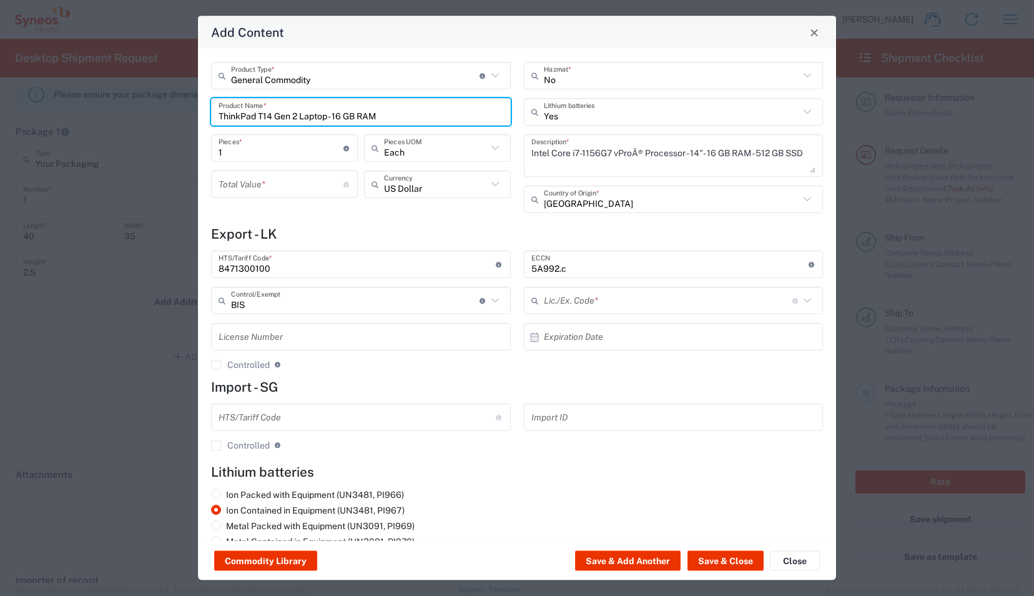
type input "NLR - No License Required"
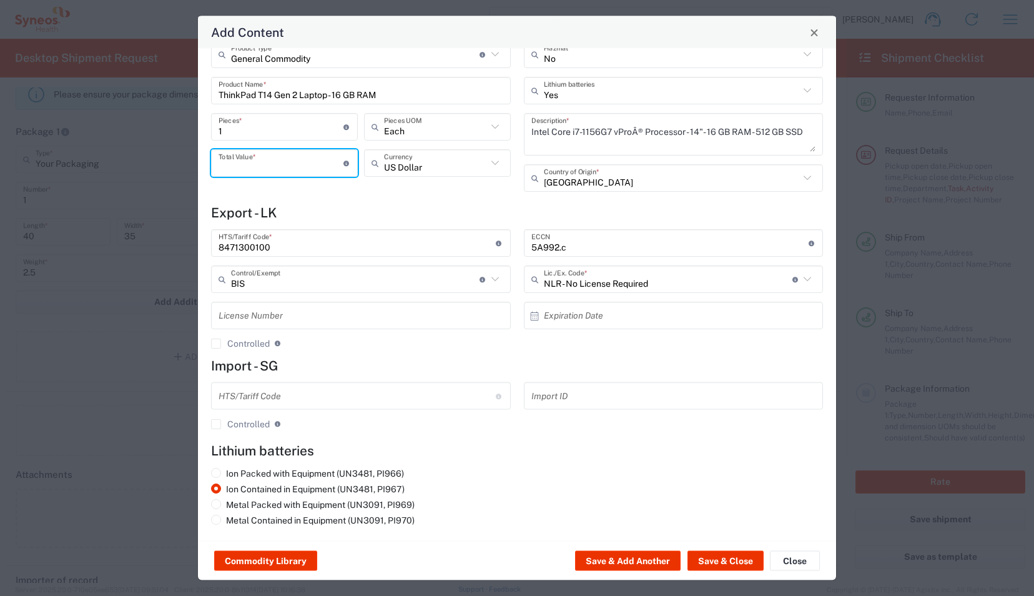
click at [299, 164] on input "number" at bounding box center [281, 163] width 125 height 22
type input "100"
click at [711, 560] on button "Save & Close" at bounding box center [726, 561] width 76 height 20
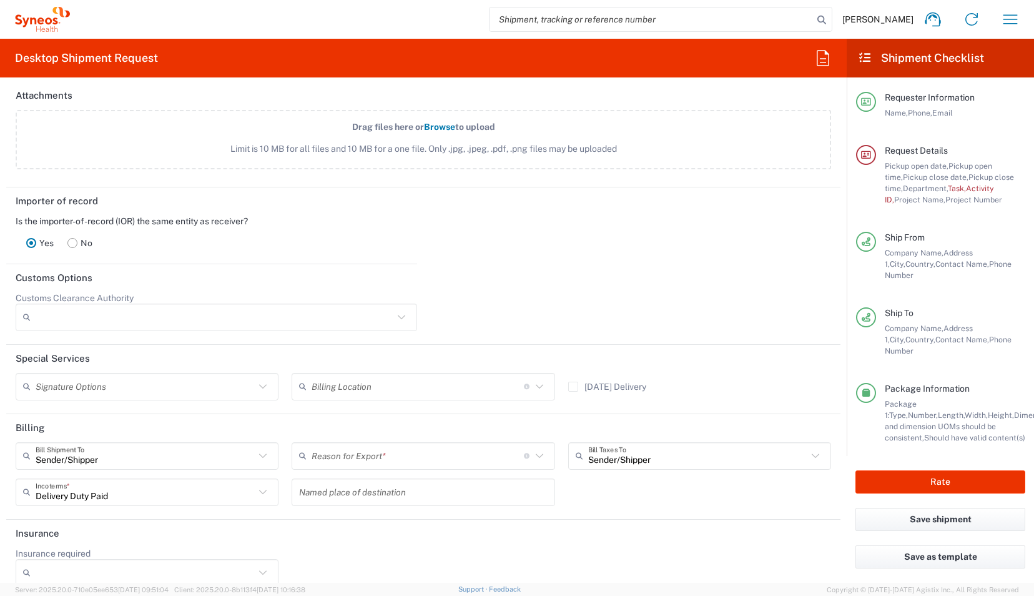
scroll to position [1680, 0]
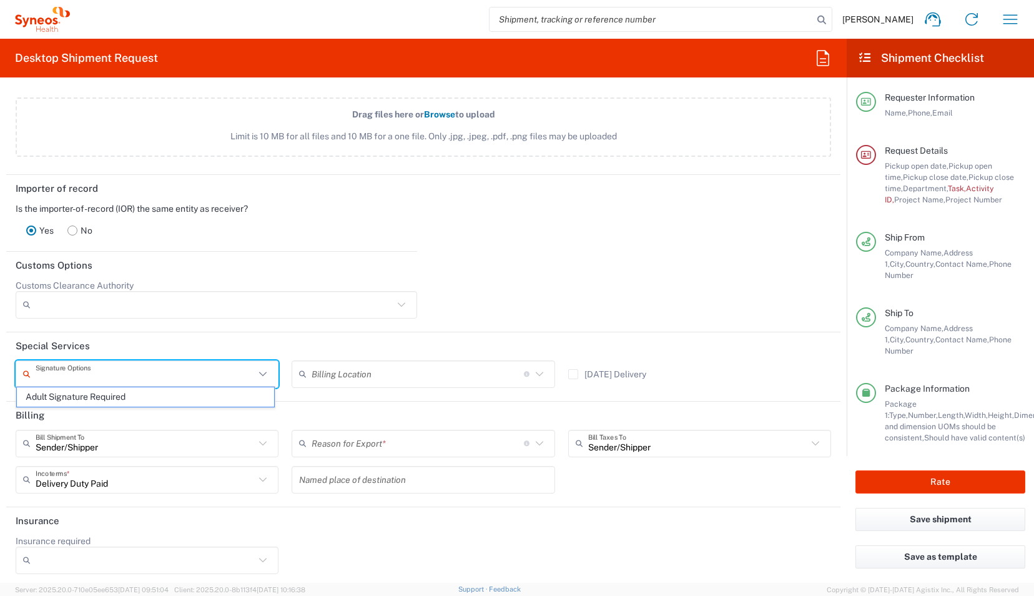
click at [242, 371] on input "text" at bounding box center [145, 374] width 219 height 22
click at [91, 394] on span "Adult Signature Required" at bounding box center [145, 396] width 257 height 19
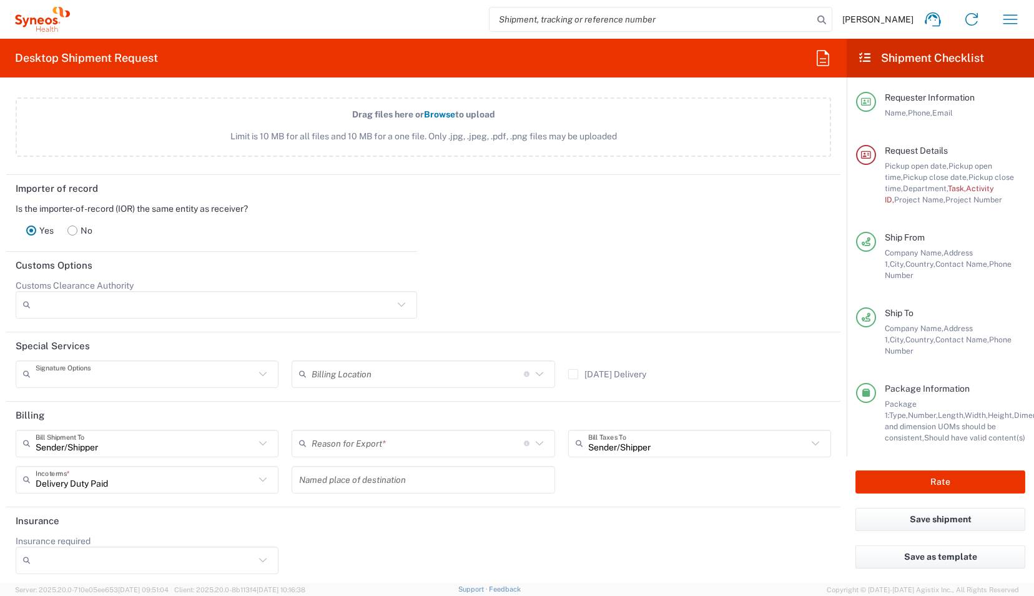
type input "Adult Signature Required"
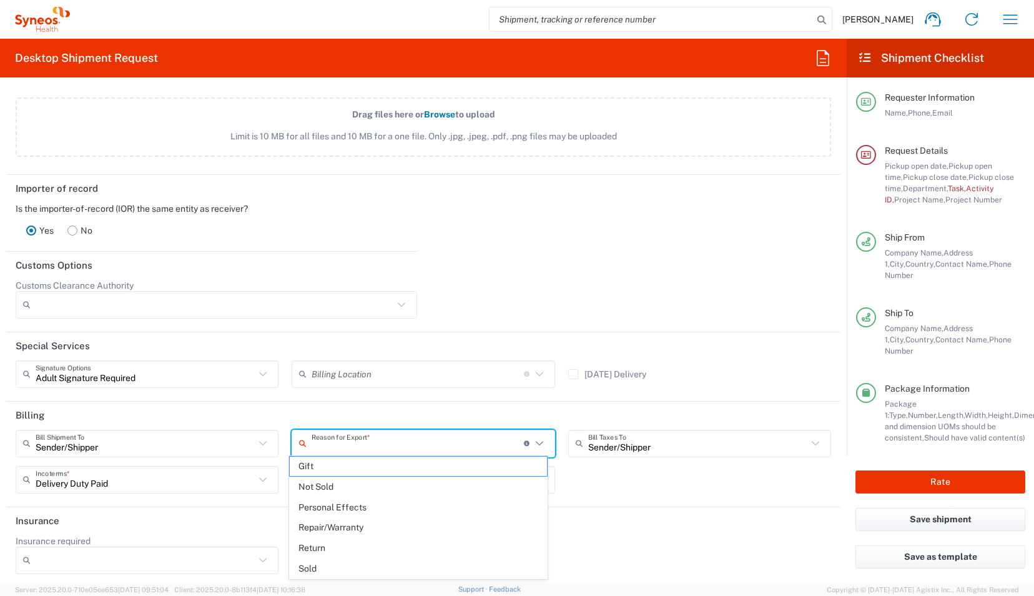
click at [439, 440] on input "text" at bounding box center [418, 443] width 212 height 22
click at [385, 539] on span "Return" at bounding box center [418, 547] width 257 height 19
type input "Return"
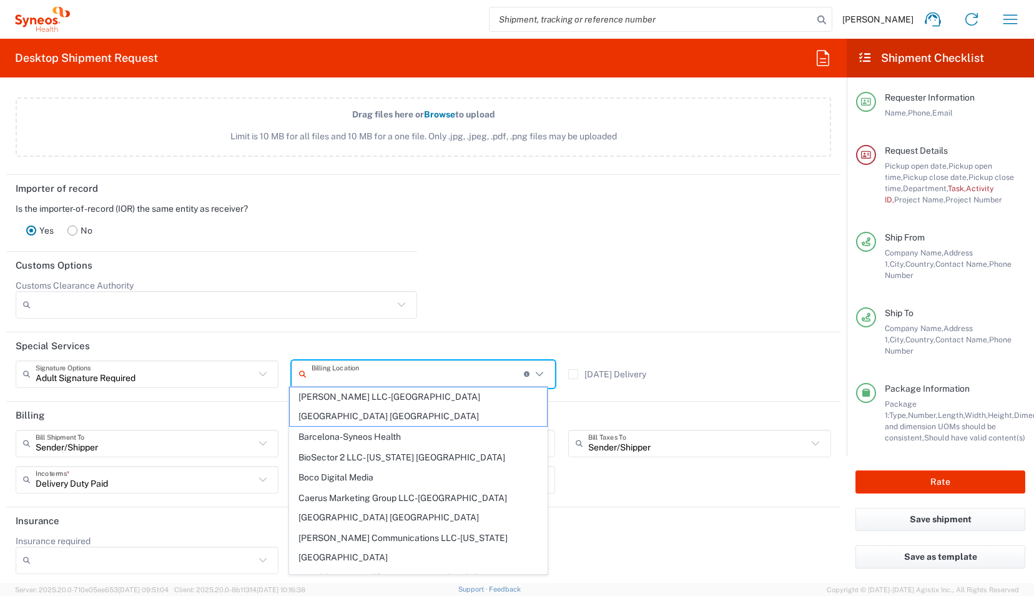
click at [359, 374] on input "text" at bounding box center [418, 374] width 212 height 22
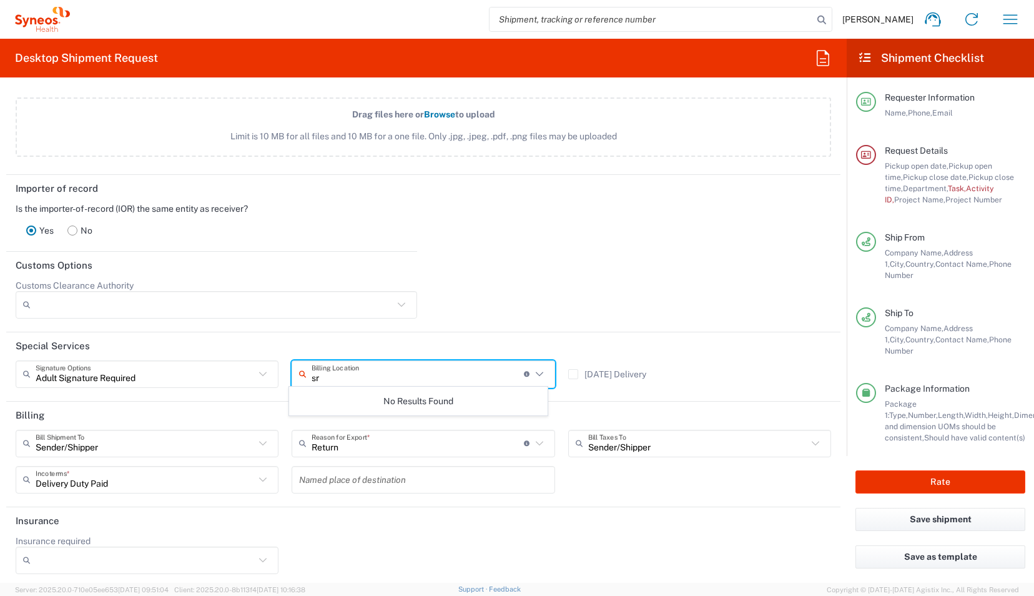
type input "s"
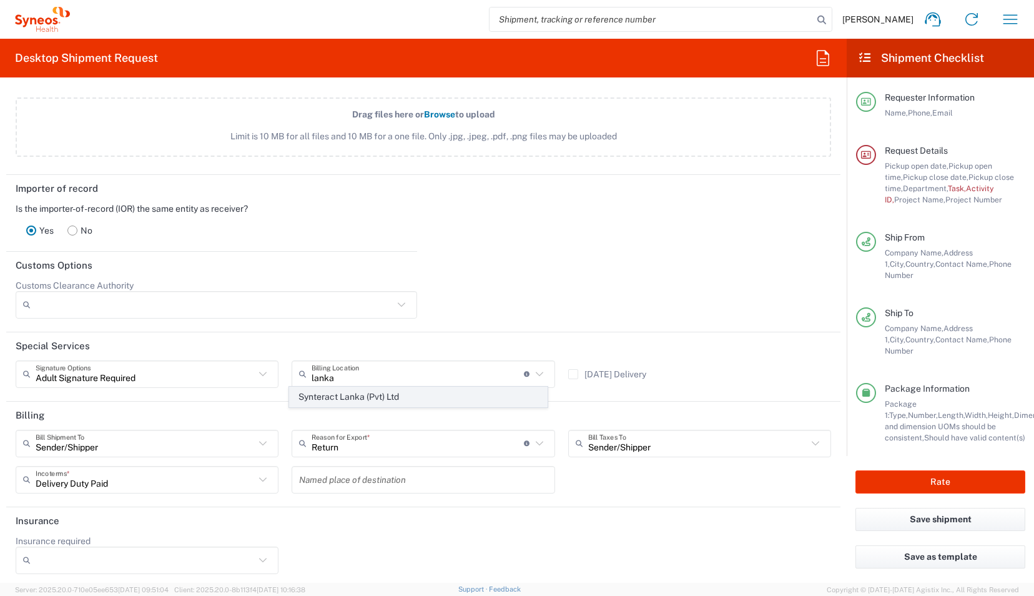
click at [369, 395] on span "Synteract Lanka (Pvt) Ltd" at bounding box center [418, 396] width 257 height 19
type input "Synteract Lanka (Pvt) Ltd"
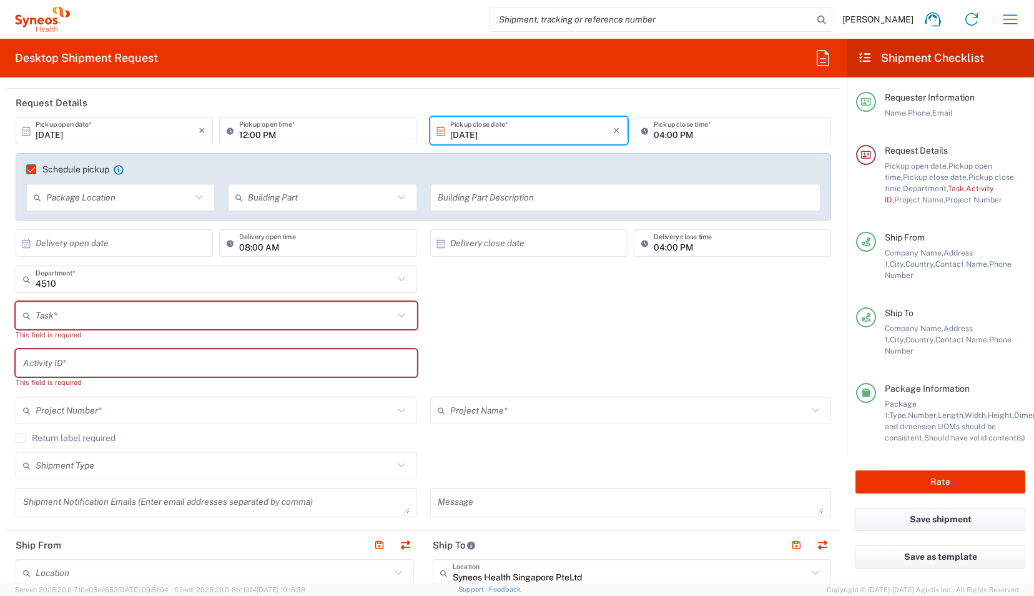
scroll to position [144, 0]
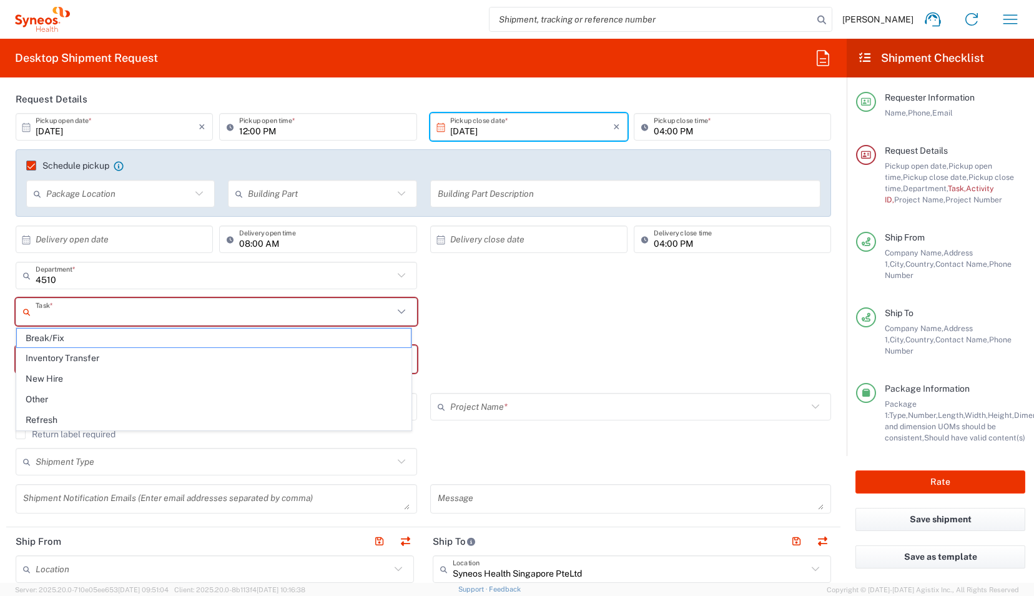
click at [310, 311] on input "text" at bounding box center [215, 312] width 358 height 22
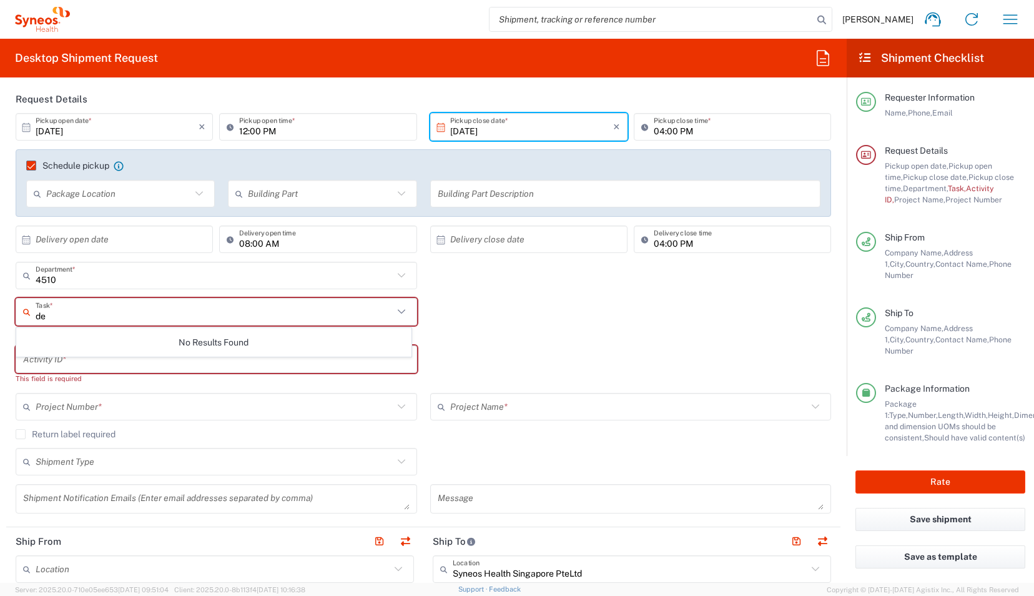
type input "d"
click at [158, 313] on input "4510" at bounding box center [215, 312] width 358 height 22
type input "4510"
click at [395, 313] on icon at bounding box center [402, 312] width 16 height 16
drag, startPoint x: 99, startPoint y: 315, endPoint x: 0, endPoint y: 303, distance: 99.4
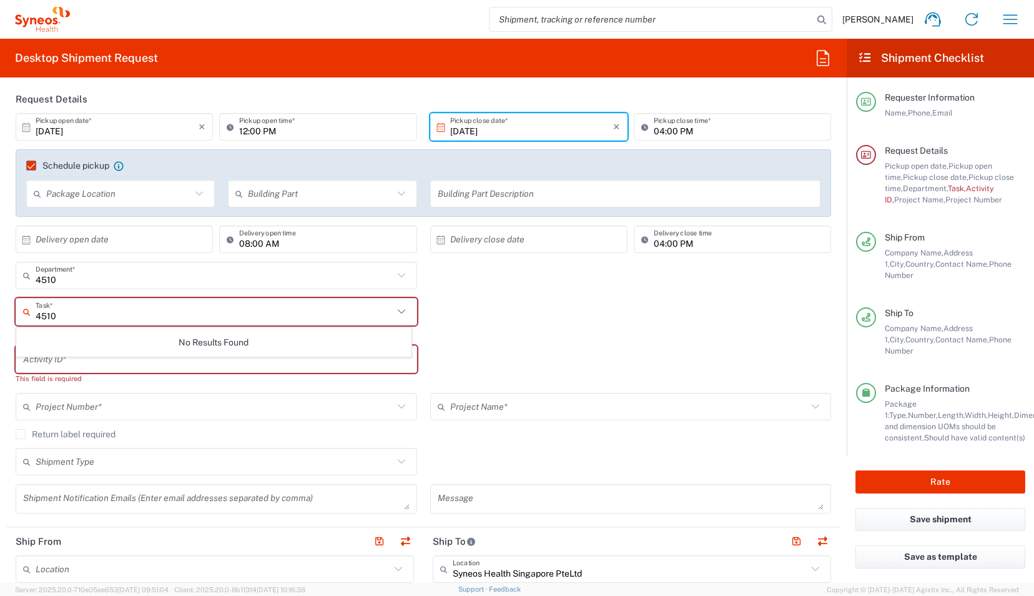
click at [0, 303] on html "[PERSON_NAME] Home Shipment estimator Shipment tracking Desktop shipment reques…" at bounding box center [517, 298] width 1034 height 596
click at [402, 315] on icon at bounding box center [402, 312] width 16 height 16
click at [502, 327] on div "Task * No Results Found This field is required" at bounding box center [423, 321] width 829 height 47
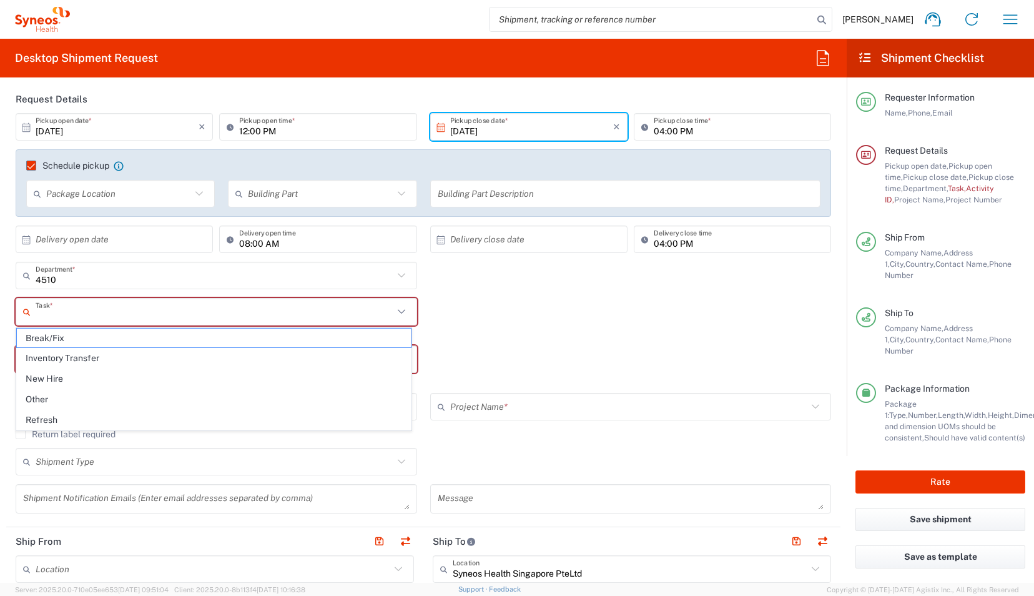
click at [172, 303] on input "text" at bounding box center [215, 312] width 358 height 22
click at [162, 355] on span "Inventory Transfer" at bounding box center [214, 358] width 394 height 19
type input "Inventory Transfer"
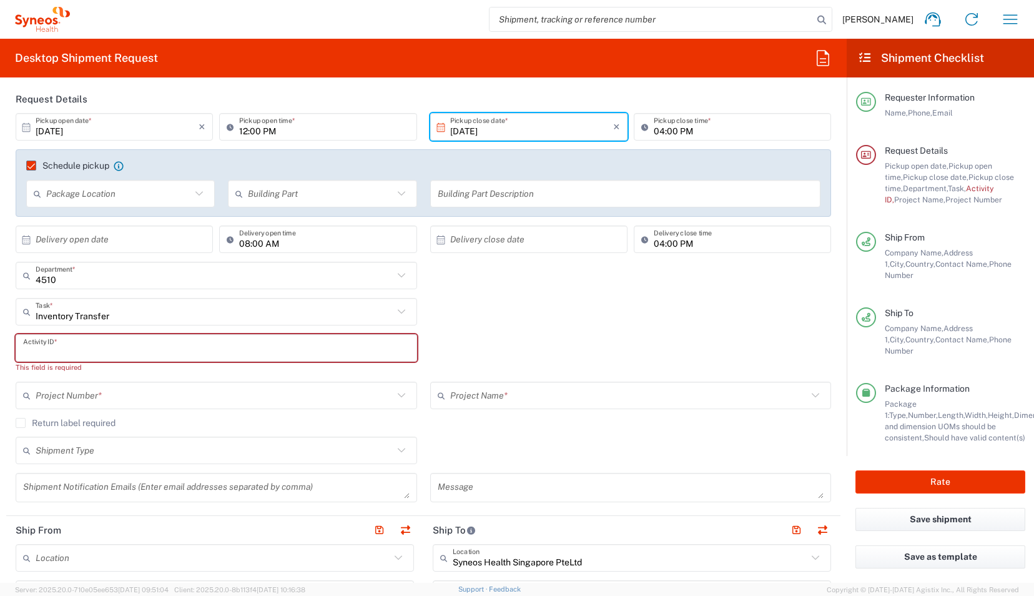
click at [116, 349] on input "text" at bounding box center [216, 348] width 387 height 22
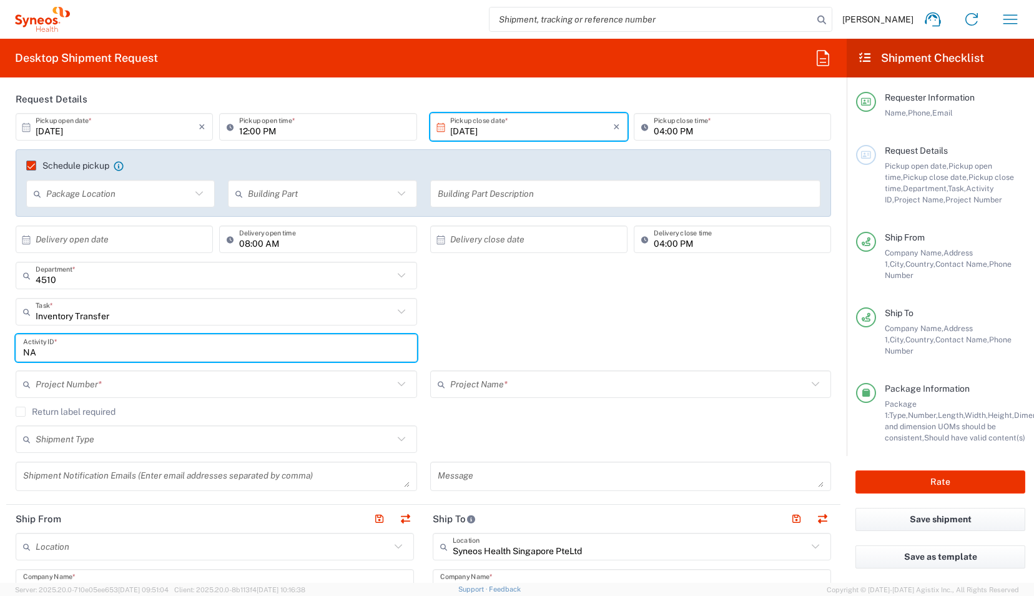
type input "NA"
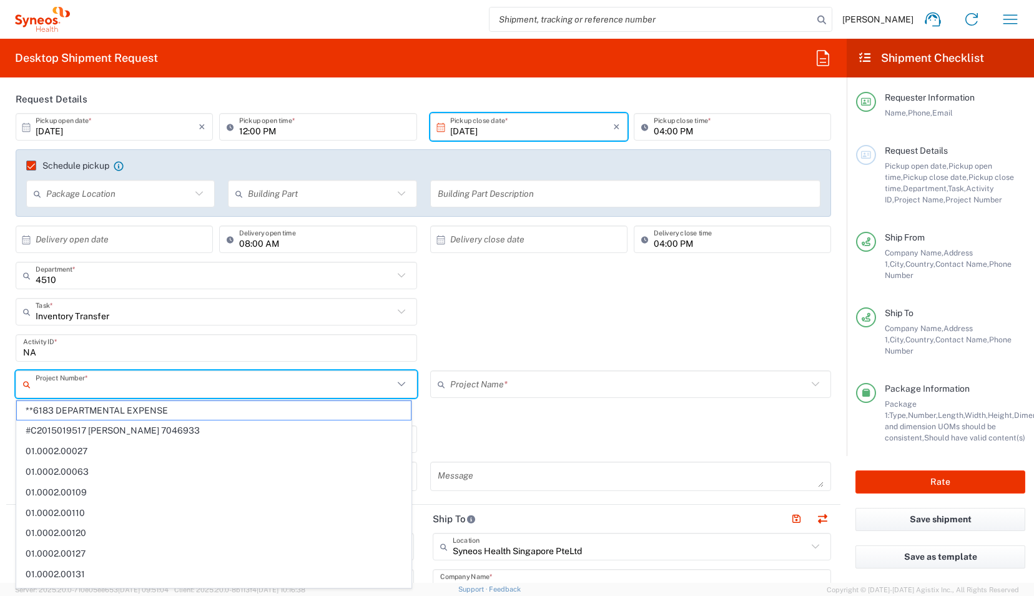
click at [291, 387] on input "text" at bounding box center [215, 385] width 358 height 22
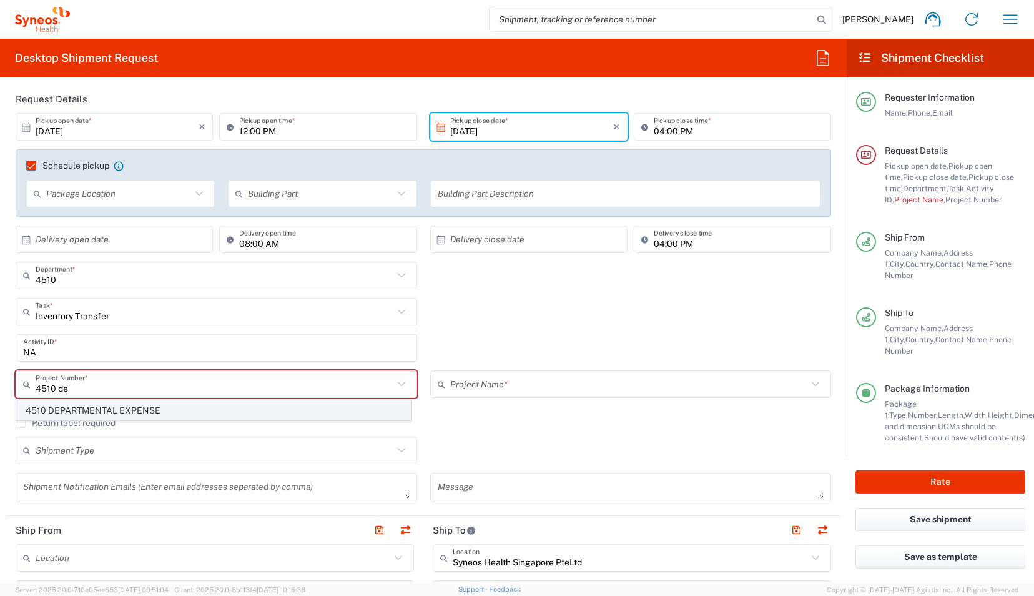
click at [199, 411] on span "4510 DEPARTMENTAL EXPENSE" at bounding box center [214, 410] width 394 height 19
type input "4510 DEPARTMENTAL EXPENSE"
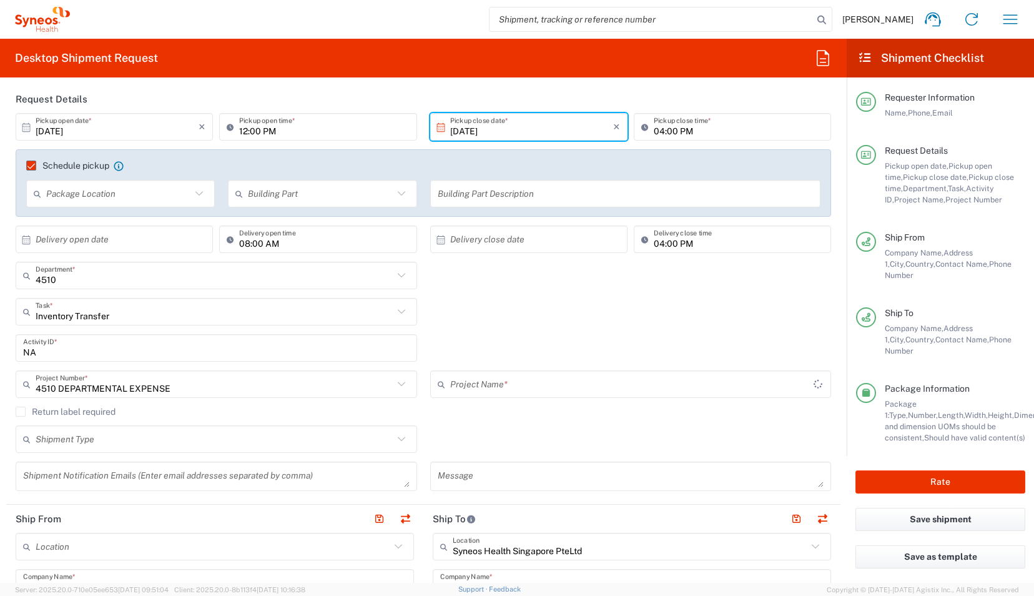
type input "4510 DEPARTMENTAL EXPENSE"
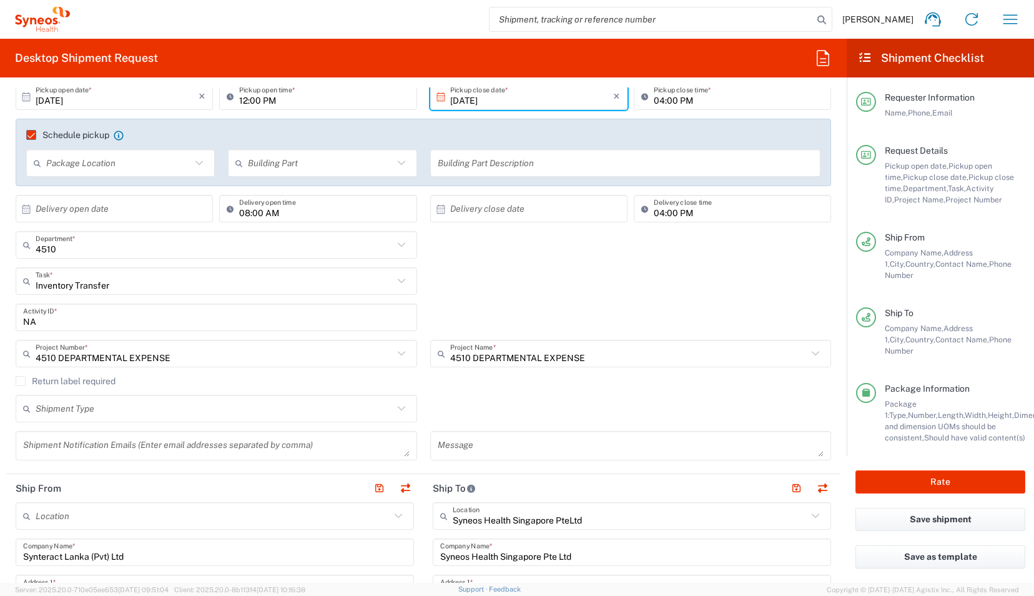
scroll to position [175, 0]
click at [425, 286] on div "Inventory Transfer Task * Break/Fix Inventory Transfer New Hire Other Refresh" at bounding box center [423, 285] width 829 height 36
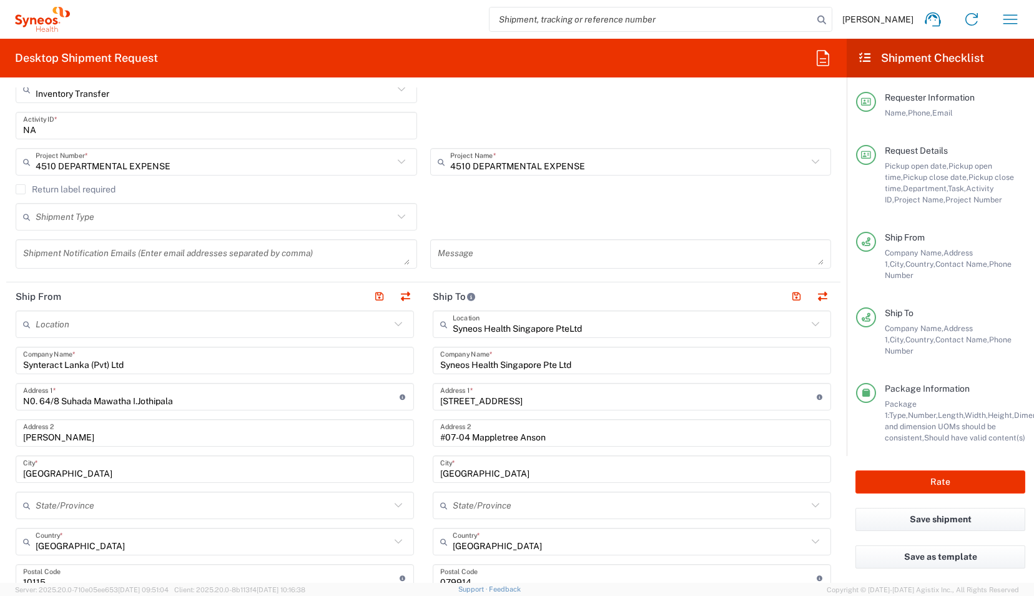
scroll to position [365, 0]
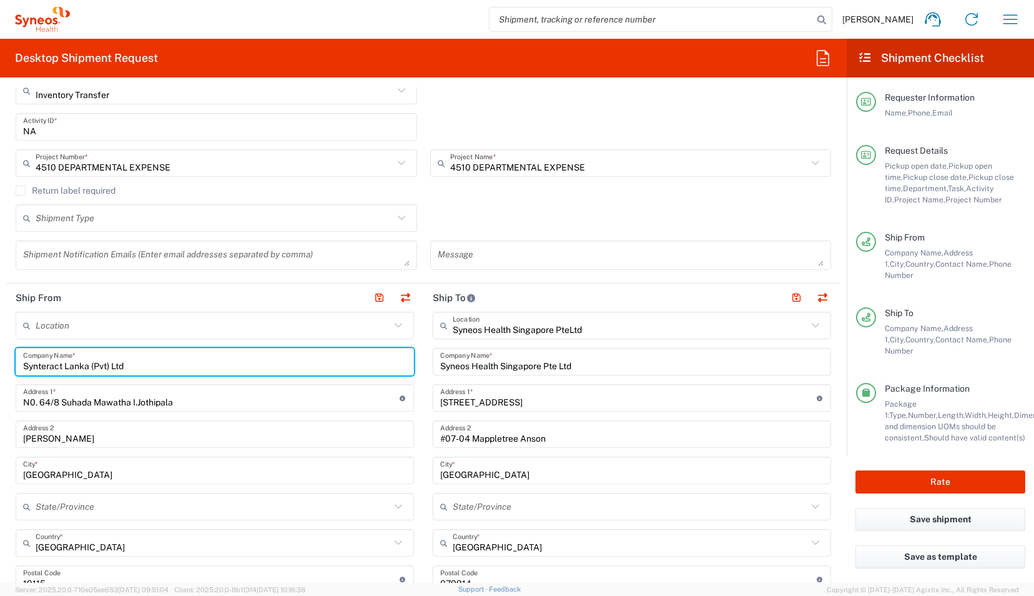
click at [239, 364] on input "Synteract Lanka (Pvt) Ltd" at bounding box center [215, 362] width 384 height 22
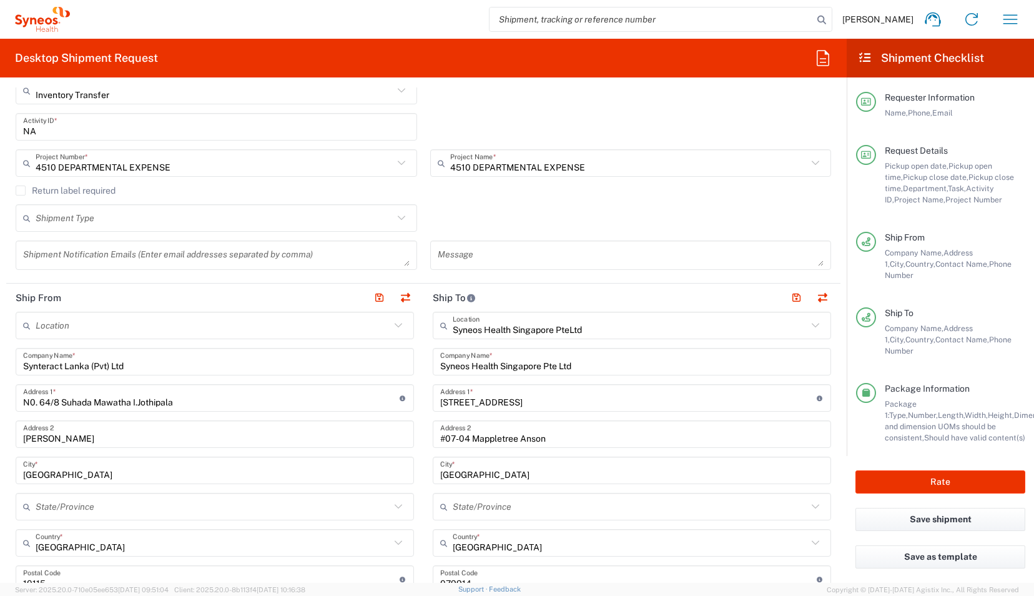
click at [424, 377] on main "Syneos Health Singapore PteLtd Location Syneos Health Singapore PteLtd [PERSON_…" at bounding box center [632, 574] width 417 height 525
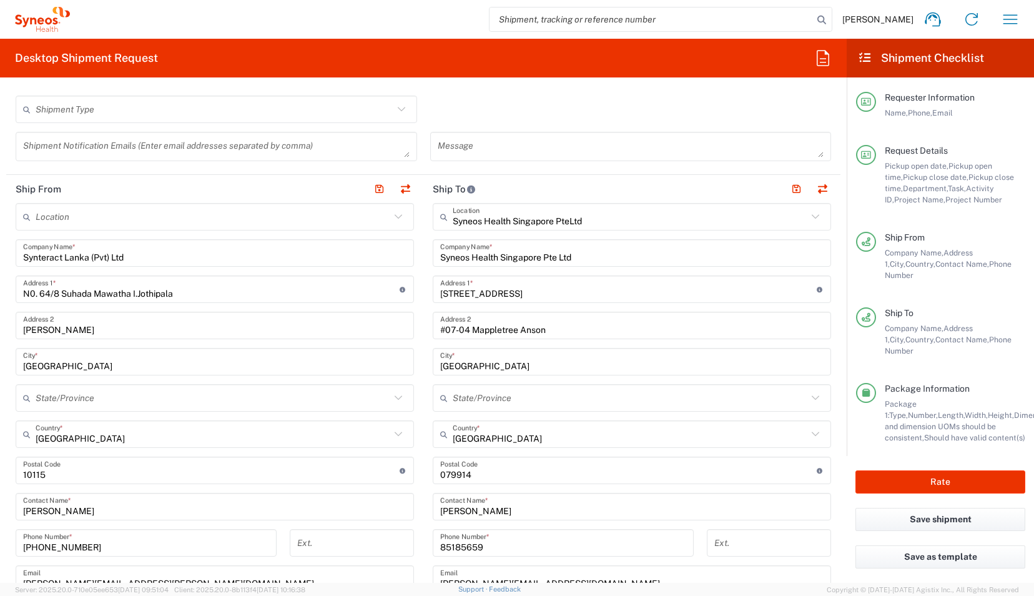
scroll to position [478, 0]
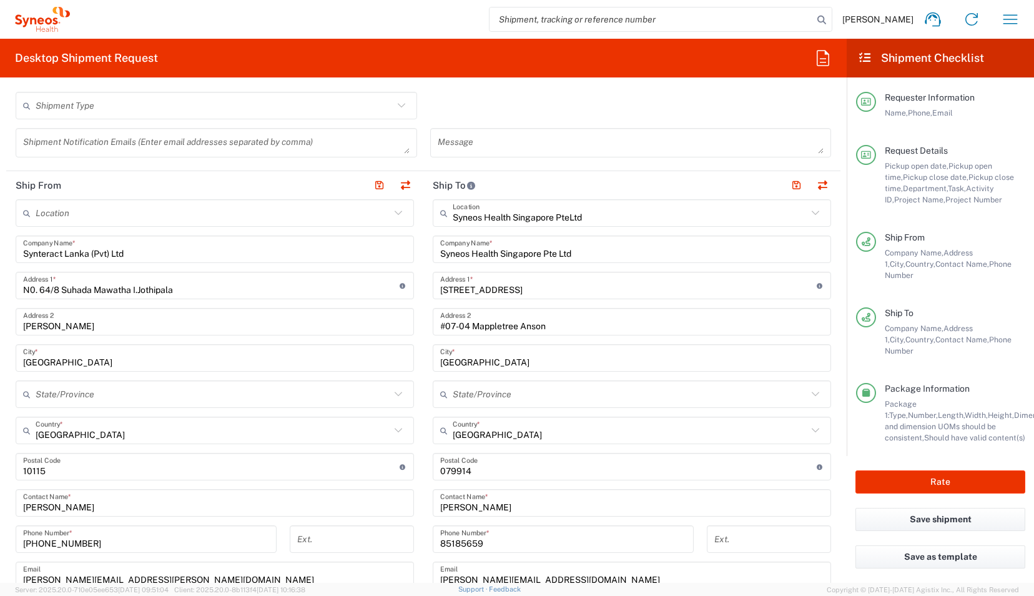
click at [424, 362] on main "Syneos Health Singapore PteLtd Location Syneos Health Singapore PteLtd [PERSON_…" at bounding box center [632, 461] width 417 height 525
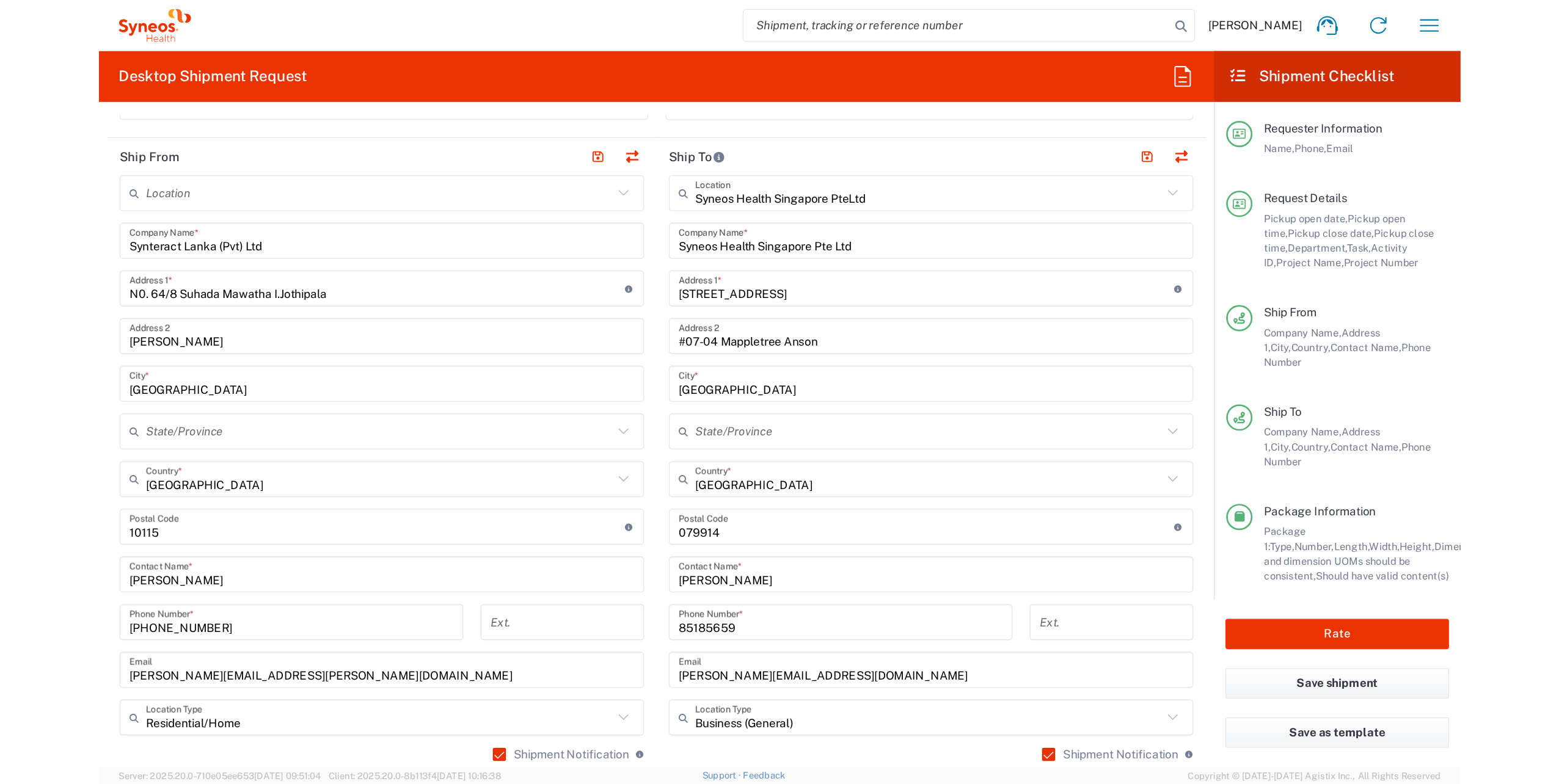
scroll to position [533, 0]
